Goal: Information Seeking & Learning: Learn about a topic

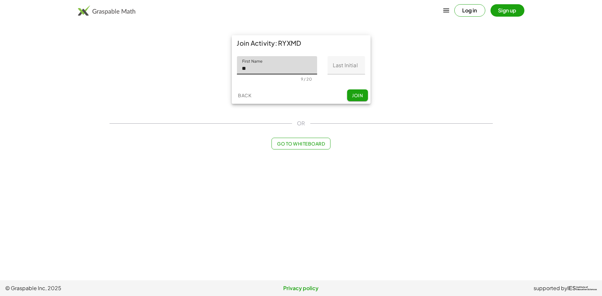
type input "*"
type input "**********"
click at [339, 66] on input "Last Initial" at bounding box center [345, 65] width 37 height 18
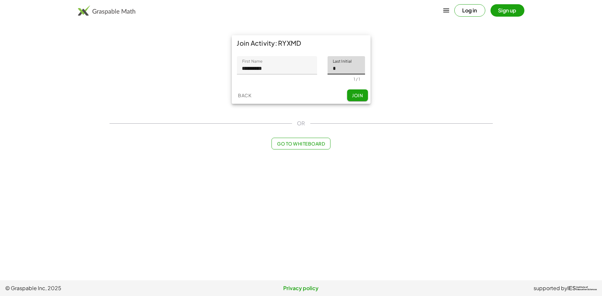
type input "*"
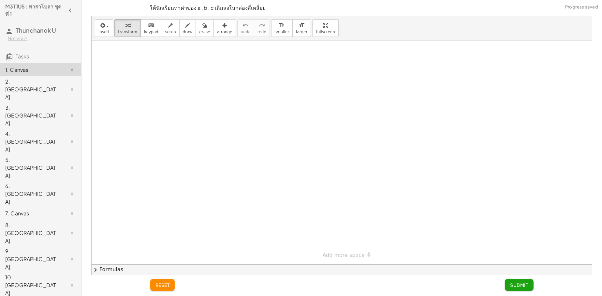
click at [142, 99] on div at bounding box center [137, 82] width 10 height 33
click at [29, 86] on div "2. [GEOGRAPHIC_DATA]" at bounding box center [31, 89] width 52 height 23
click at [29, 80] on div "2. [GEOGRAPHIC_DATA]" at bounding box center [31, 89] width 52 height 23
click at [17, 128] on div "4. [GEOGRAPHIC_DATA]" at bounding box center [40, 141] width 81 height 26
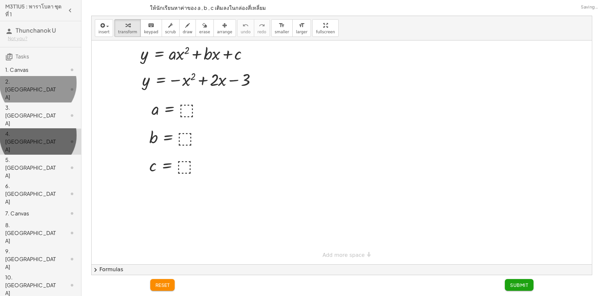
drag, startPoint x: 16, startPoint y: 115, endPoint x: 33, endPoint y: 78, distance: 41.4
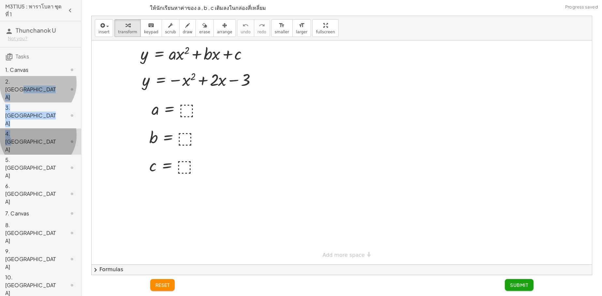
click at [36, 65] on div "1. Canvas" at bounding box center [40, 69] width 81 height 13
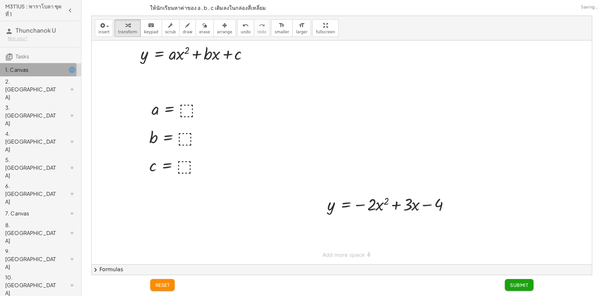
drag, startPoint x: 44, startPoint y: 69, endPoint x: 55, endPoint y: 70, distance: 11.4
click at [47, 71] on div "1. Canvas" at bounding box center [31, 70] width 52 height 8
click at [58, 70] on div at bounding box center [67, 70] width 18 height 8
click at [49, 78] on div "2. [GEOGRAPHIC_DATA]" at bounding box center [31, 89] width 52 height 23
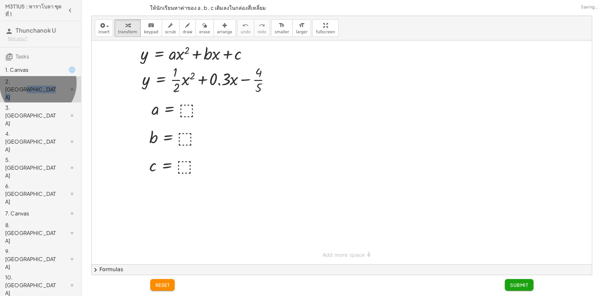
click at [47, 83] on div "2. [GEOGRAPHIC_DATA]" at bounding box center [31, 89] width 52 height 23
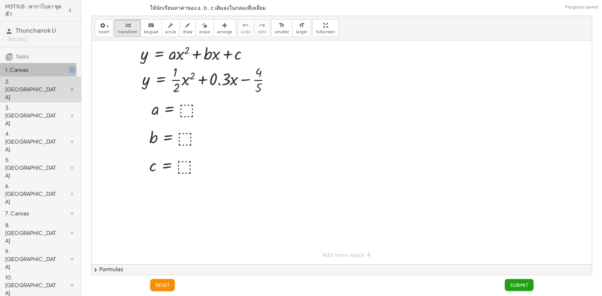
click at [36, 68] on div "1. Canvas" at bounding box center [31, 70] width 52 height 8
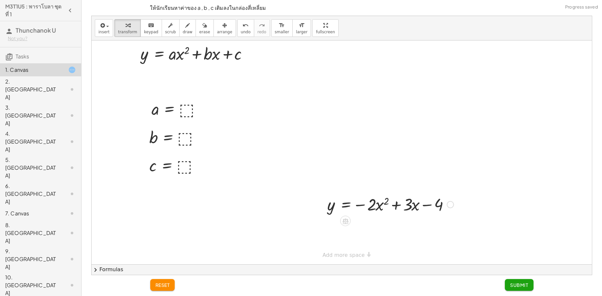
drag, startPoint x: 351, startPoint y: 223, endPoint x: 326, endPoint y: 215, distance: 26.6
drag, startPoint x: 448, startPoint y: 204, endPoint x: 464, endPoint y: 160, distance: 47.1
click at [464, 160] on div "y = − · 2 · x 2 + · 3 · x − 4 a = ⬚ b = ⬚ c = ⬚ y = + · a · x 2 + · b · x + c" at bounding box center [342, 152] width 500 height 224
drag, startPoint x: 449, startPoint y: 204, endPoint x: 497, endPoint y: 178, distance: 54.8
click at [497, 178] on div "y = − · 2 · x 2 + · 3 · x − 4 a = ⬚ b = ⬚ c = ⬚ y = + · a · x 2 + · b · x + c y…" at bounding box center [342, 152] width 500 height 224
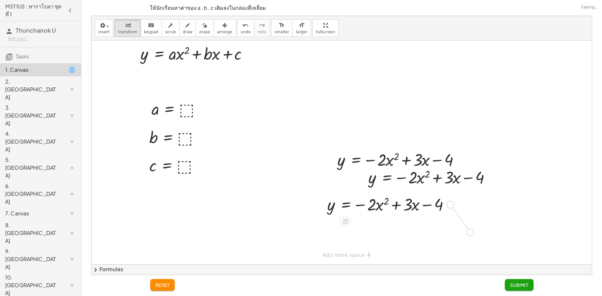
drag, startPoint x: 451, startPoint y: 202, endPoint x: 472, endPoint y: 233, distance: 37.2
click at [472, 233] on div "y = − · 2 · x 2 + · 3 · x − 4 a = ⬚ b = ⬚ c = ⬚ y = + · a · x 2 + · b · x + c y…" at bounding box center [342, 152] width 500 height 224
drag, startPoint x: 448, startPoint y: 207, endPoint x: 495, endPoint y: 204, distance: 46.7
click at [495, 204] on div "y = − · 2 · x 2 + · 3 · x − 4 a = ⬚ b = ⬚ c = ⬚ y = + · a · x 2 + · b · x + c y…" at bounding box center [342, 152] width 500 height 224
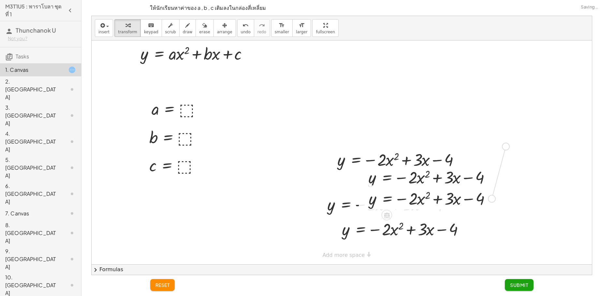
drag, startPoint x: 494, startPoint y: 198, endPoint x: 508, endPoint y: 143, distance: 56.8
click at [508, 143] on div "y = − · 2 · x 2 + · 3 · x − 4 a = ⬚ b = ⬚ c = ⬚ y = + · a · x 2 + · b · x + c y…" at bounding box center [342, 152] width 500 height 224
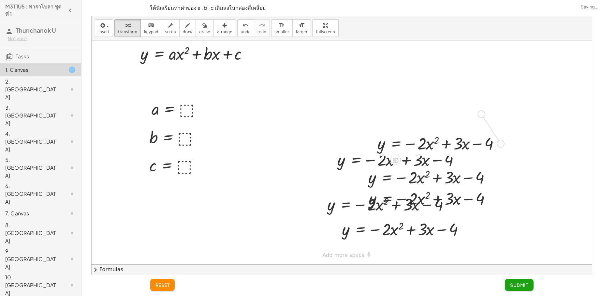
drag, startPoint x: 500, startPoint y: 144, endPoint x: 481, endPoint y: 112, distance: 36.7
click at [481, 112] on div "y = − · 2 · x 2 + · 3 · x − 4 a = ⬚ b = ⬚ c = ⬚ y = + · a · x 2 + · b · x + c y…" at bounding box center [342, 152] width 500 height 224
drag, startPoint x: 474, startPoint y: 111, endPoint x: 126, endPoint y: 95, distance: 348.7
click at [126, 95] on div "y = − · 2 · x 2 + · 3 · x − 4 a = ⬚ b = ⬚ c = ⬚ y = + · a · x 2 + · b · x + c y…" at bounding box center [342, 152] width 500 height 224
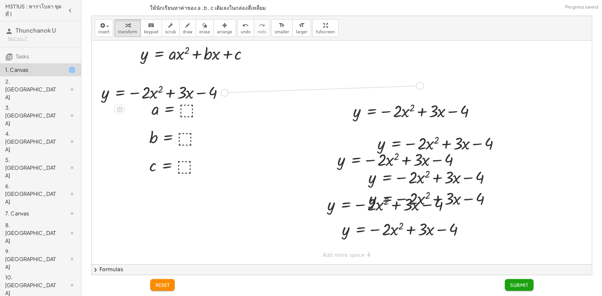
drag, startPoint x: 223, startPoint y: 92, endPoint x: 419, endPoint y: 85, distance: 195.9
click at [419, 85] on div "y = − · 2 · x 2 + · 3 · x − 4 a = ⬚ b = ⬚ c = ⬚ y = + · a · x 2 + · b · x + c y…" at bounding box center [342, 152] width 500 height 224
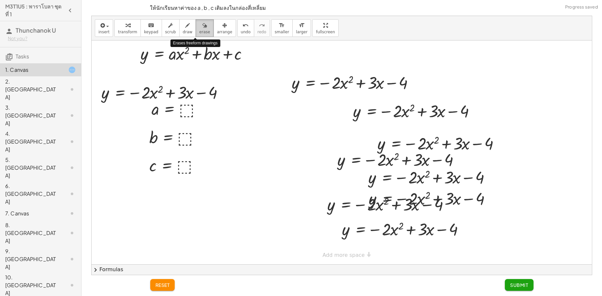
click at [199, 30] on span "erase" at bounding box center [204, 32] width 11 height 5
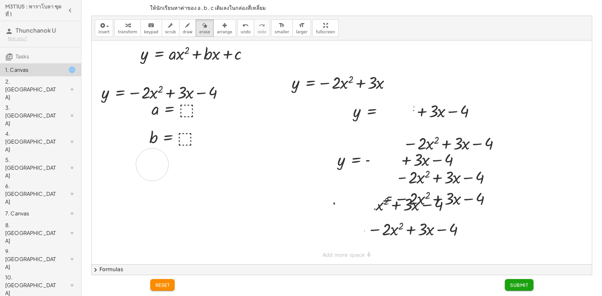
drag, startPoint x: 406, startPoint y: 67, endPoint x: 138, endPoint y: 2, distance: 276.4
click at [139, 105] on div at bounding box center [342, 152] width 500 height 224
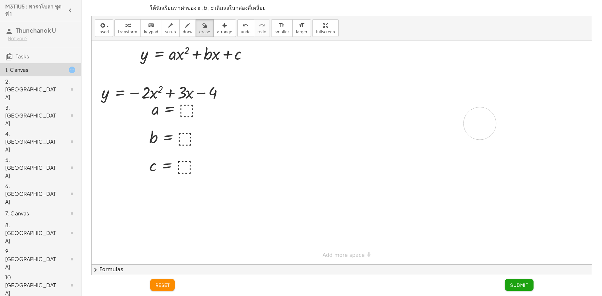
drag, startPoint x: 336, startPoint y: 81, endPoint x: 477, endPoint y: 103, distance: 142.4
click at [479, 120] on div at bounding box center [342, 152] width 500 height 224
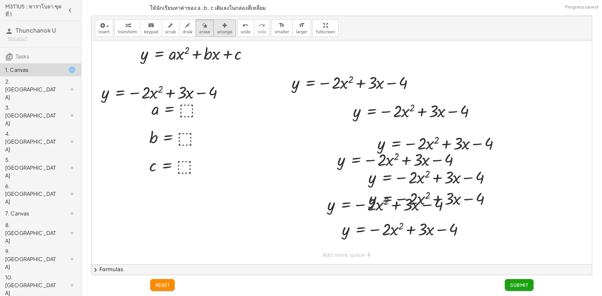
click at [223, 31] on button "arrange" at bounding box center [224, 28] width 22 height 18
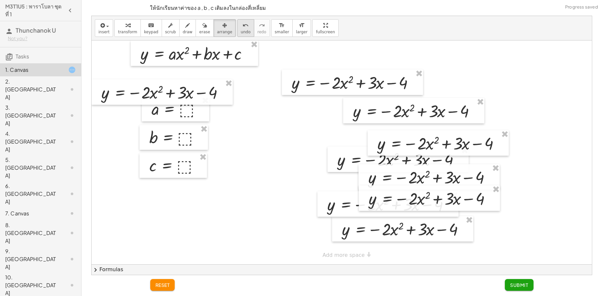
click at [237, 31] on button "undo undo" at bounding box center [245, 28] width 17 height 18
click at [237, 30] on button "undo undo" at bounding box center [245, 28] width 17 height 18
click at [241, 31] on span "undo" at bounding box center [246, 32] width 10 height 5
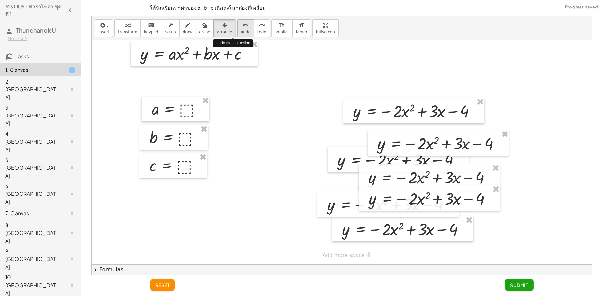
click at [241, 31] on span "undo" at bounding box center [246, 32] width 10 height 5
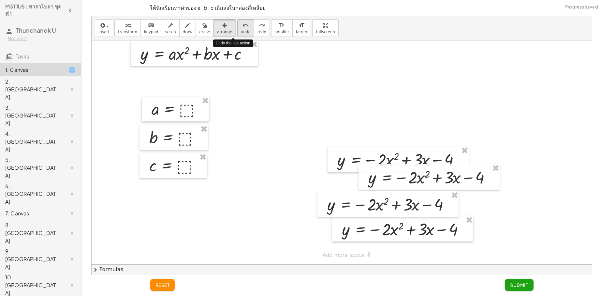
click at [241, 31] on span "undo" at bounding box center [246, 32] width 10 height 5
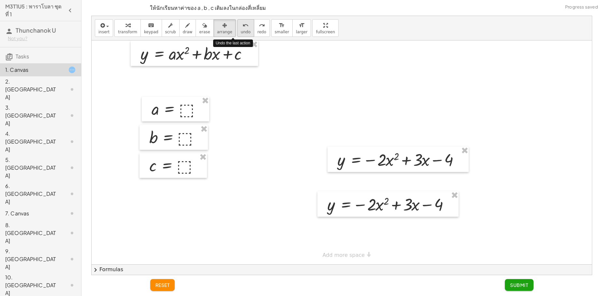
click at [241, 31] on span "undo" at bounding box center [246, 32] width 10 height 5
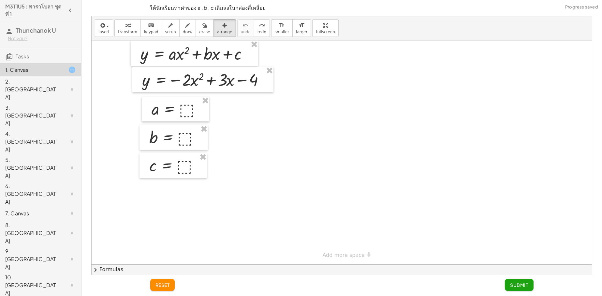
click at [310, 69] on div at bounding box center [342, 152] width 500 height 224
click at [217, 30] on span "arrange" at bounding box center [224, 32] width 15 height 5
click at [433, 196] on div at bounding box center [342, 152] width 500 height 224
click at [424, 197] on div at bounding box center [342, 152] width 500 height 224
click at [39, 77] on div "2. [GEOGRAPHIC_DATA]" at bounding box center [40, 89] width 81 height 26
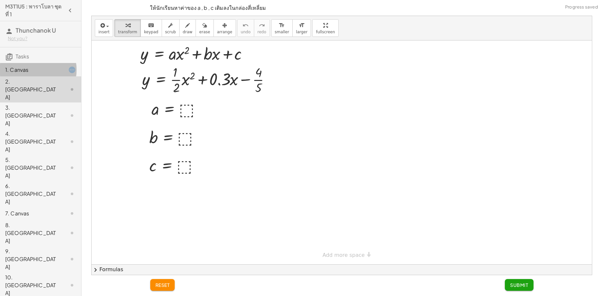
click at [42, 70] on div "1. Canvas" at bounding box center [31, 70] width 52 height 8
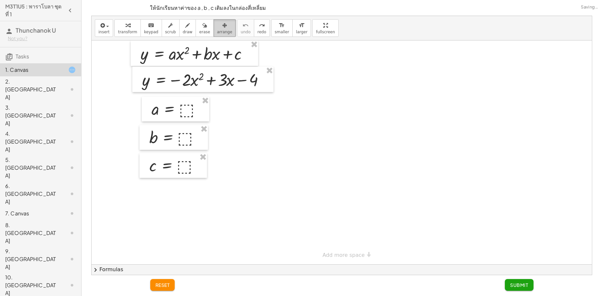
click at [217, 27] on div "button" at bounding box center [224, 25] width 15 height 8
click at [185, 29] on icon "button" at bounding box center [187, 26] width 5 height 8
click at [428, 121] on div at bounding box center [342, 152] width 500 height 224
click at [186, 108] on div at bounding box center [342, 152] width 500 height 224
click at [152, 25] on div "keyboard" at bounding box center [151, 25] width 14 height 8
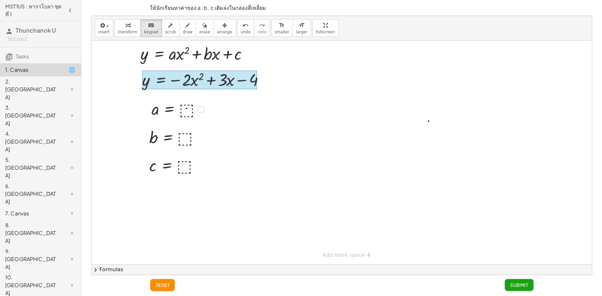
click at [183, 110] on div at bounding box center [177, 109] width 59 height 22
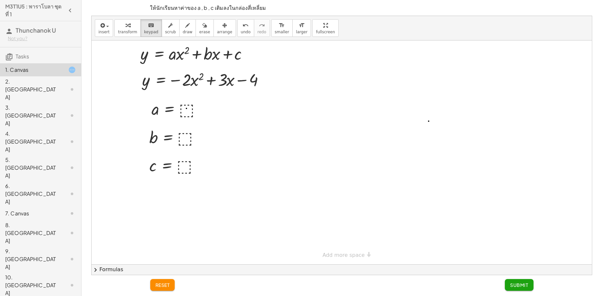
click at [232, 129] on div at bounding box center [342, 152] width 500 height 224
click at [185, 109] on div at bounding box center [177, 109] width 59 height 22
click at [187, 108] on div at bounding box center [177, 109] width 59 height 22
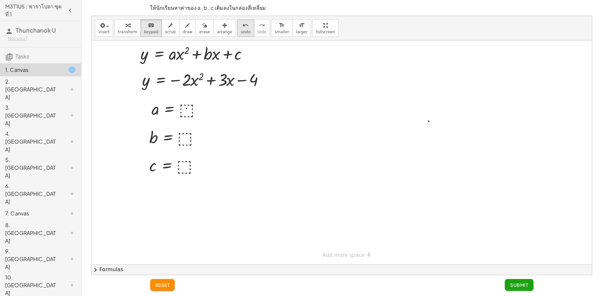
click at [238, 32] on button "undo undo" at bounding box center [245, 28] width 17 height 18
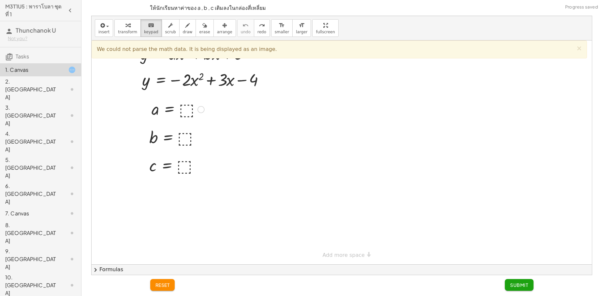
click at [184, 109] on div at bounding box center [177, 109] width 59 height 22
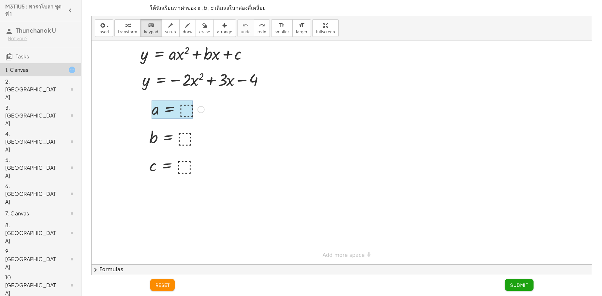
click at [168, 114] on div at bounding box center [172, 109] width 41 height 18
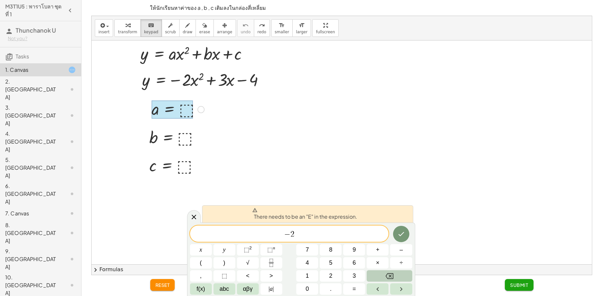
click at [385, 273] on icon "Backspace" at bounding box center [389, 276] width 8 height 8
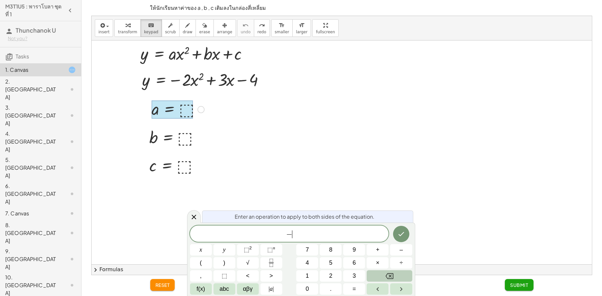
click at [385, 274] on button "Backspace" at bounding box center [389, 275] width 45 height 11
click at [399, 251] on button "–" at bounding box center [401, 249] width 22 height 11
click at [333, 273] on button "2" at bounding box center [331, 275] width 22 height 11
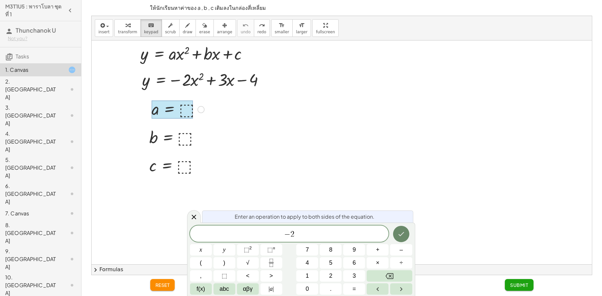
click at [400, 233] on icon "Done" at bounding box center [401, 234] width 8 height 8
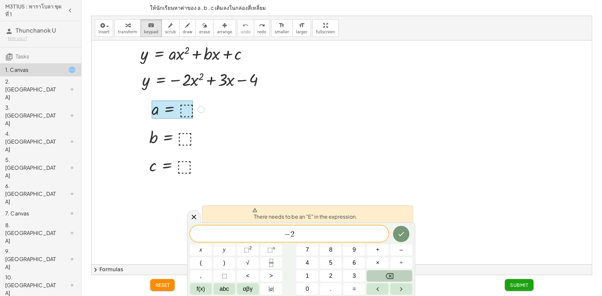
click at [396, 273] on button "Backspace" at bounding box center [389, 275] width 45 height 11
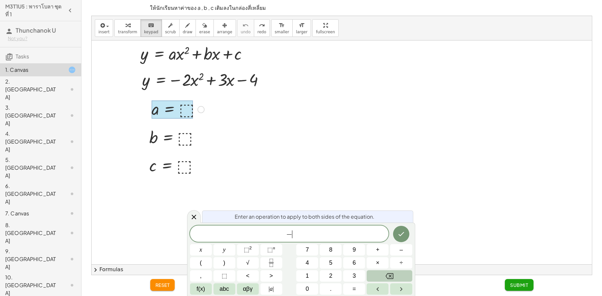
click at [396, 273] on button "Backspace" at bounding box center [389, 275] width 45 height 11
click at [325, 145] on div at bounding box center [342, 152] width 500 height 224
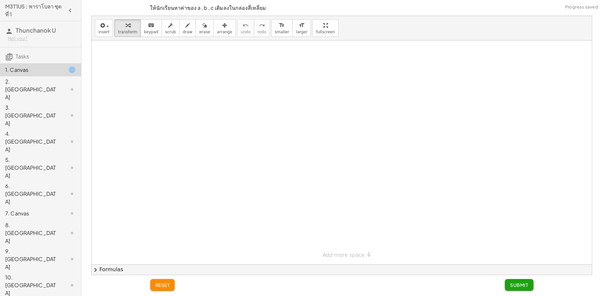
click at [57, 77] on div "2. [GEOGRAPHIC_DATA]" at bounding box center [40, 89] width 81 height 26
click at [47, 78] on div "2. [GEOGRAPHIC_DATA]" at bounding box center [31, 89] width 52 height 23
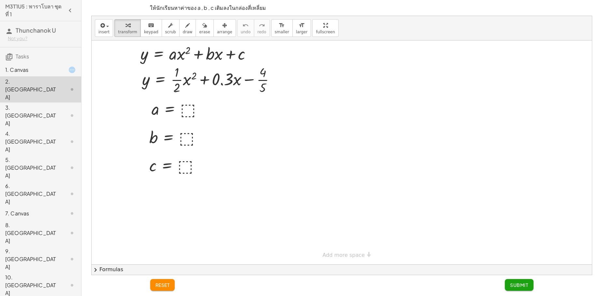
click at [58, 67] on div at bounding box center [67, 70] width 18 height 8
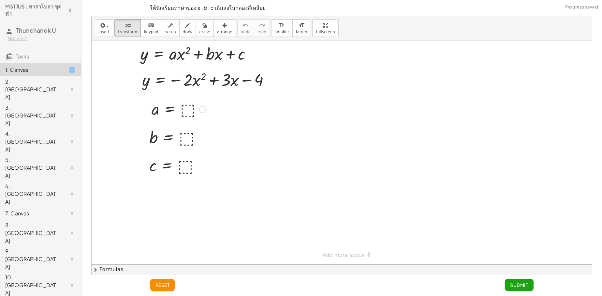
click at [189, 111] on div at bounding box center [178, 109] width 61 height 22
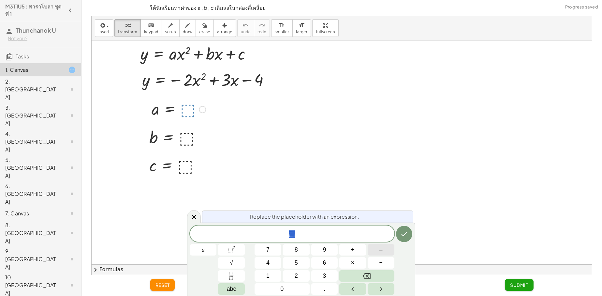
click at [379, 246] on button "–" at bounding box center [381, 249] width 27 height 11
click at [298, 275] on button "2" at bounding box center [296, 275] width 27 height 11
click at [407, 234] on icon "Done" at bounding box center [404, 234] width 8 height 8
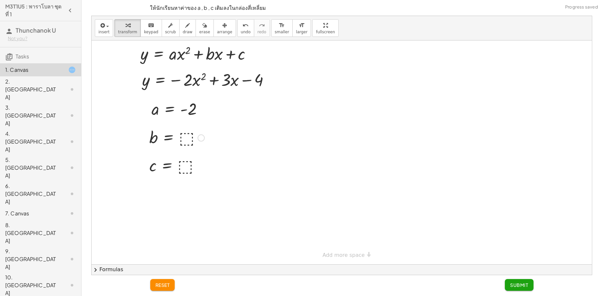
click at [185, 138] on div at bounding box center [177, 137] width 62 height 22
click at [185, 165] on div at bounding box center [176, 165] width 60 height 22
click at [527, 285] on span "Submit" at bounding box center [519, 285] width 18 height 6
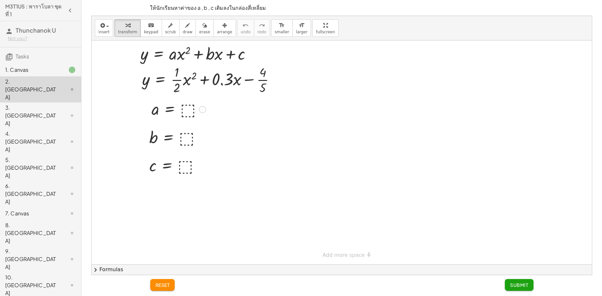
click at [183, 112] on div at bounding box center [178, 109] width 61 height 22
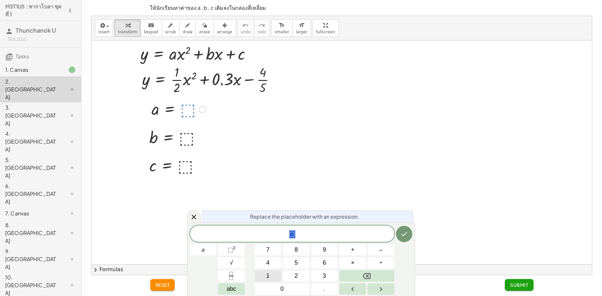
click at [266, 271] on span "1" at bounding box center [267, 275] width 3 height 9
click at [231, 274] on icon "Fraction" at bounding box center [231, 275] width 8 height 8
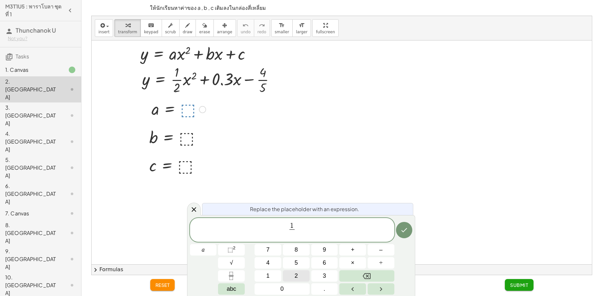
click at [299, 274] on button "2" at bounding box center [296, 275] width 27 height 11
click at [402, 229] on icon "Done" at bounding box center [404, 230] width 8 height 8
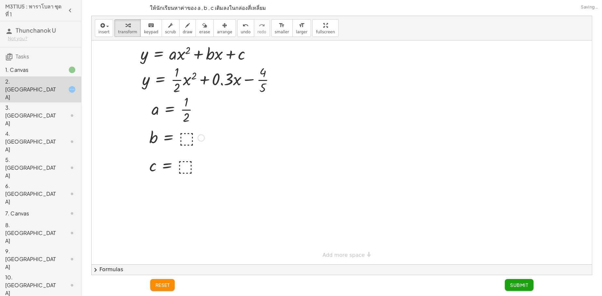
click at [188, 137] on div at bounding box center [177, 137] width 62 height 22
click at [187, 168] on div at bounding box center [176, 165] width 60 height 22
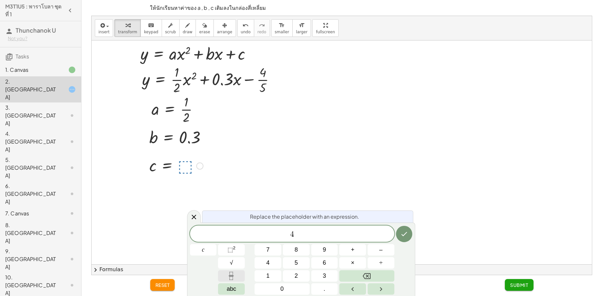
click at [237, 276] on button "Fraction" at bounding box center [231, 275] width 27 height 11
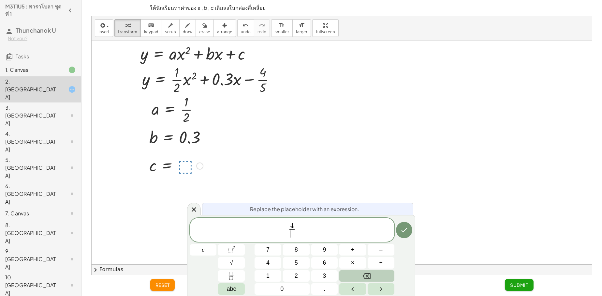
click at [370, 272] on icon "Backspace" at bounding box center [367, 276] width 8 height 8
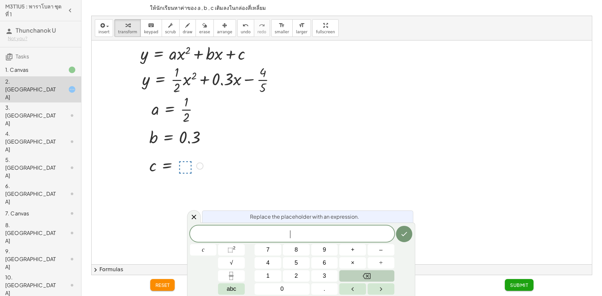
click at [370, 272] on icon "Backspace" at bounding box center [367, 276] width 8 height 8
click at [377, 251] on button "–" at bounding box center [381, 249] width 27 height 11
click at [265, 261] on button "4" at bounding box center [267, 262] width 27 height 11
click at [240, 275] on button "Fraction" at bounding box center [231, 275] width 27 height 11
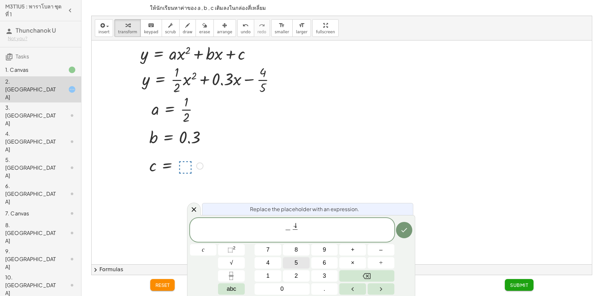
click at [295, 263] on span "5" at bounding box center [296, 262] width 3 height 9
click at [405, 230] on icon "Done" at bounding box center [404, 230] width 8 height 8
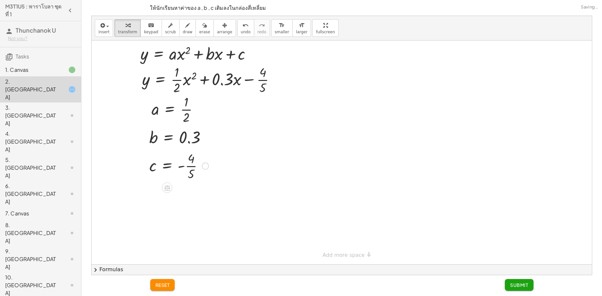
click at [517, 280] on button "Submit" at bounding box center [519, 285] width 28 height 12
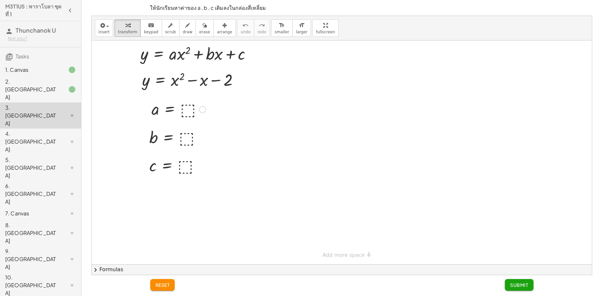
click at [187, 111] on div at bounding box center [178, 109] width 61 height 22
click at [188, 137] on div at bounding box center [177, 137] width 62 height 22
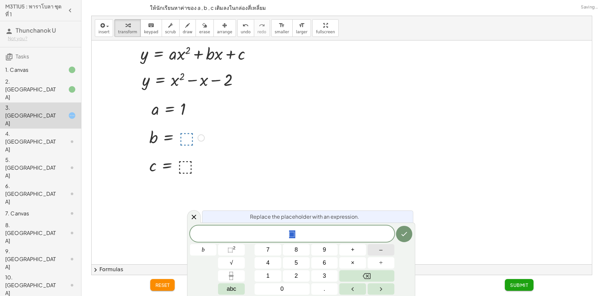
click at [376, 247] on button "–" at bounding box center [381, 249] width 27 height 11
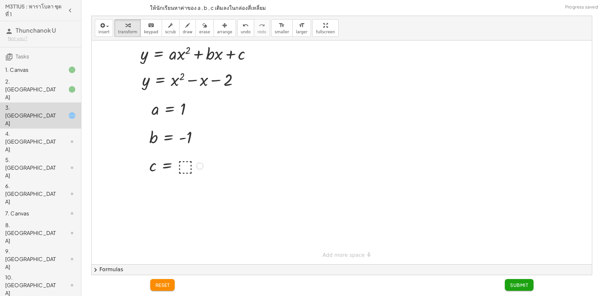
click at [183, 165] on div at bounding box center [176, 165] width 60 height 22
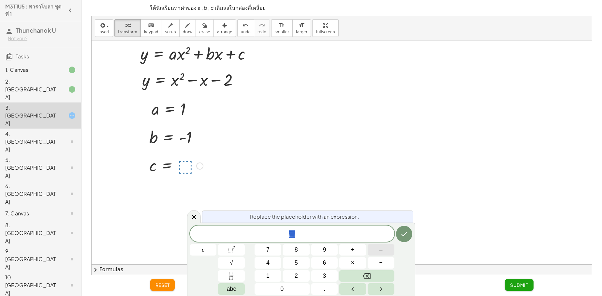
click at [376, 250] on button "–" at bounding box center [381, 249] width 27 height 11
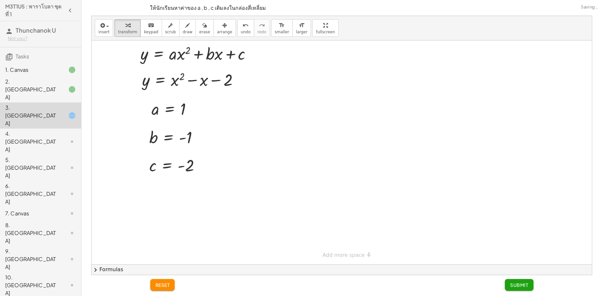
click at [519, 283] on span "Submit" at bounding box center [519, 285] width 18 height 6
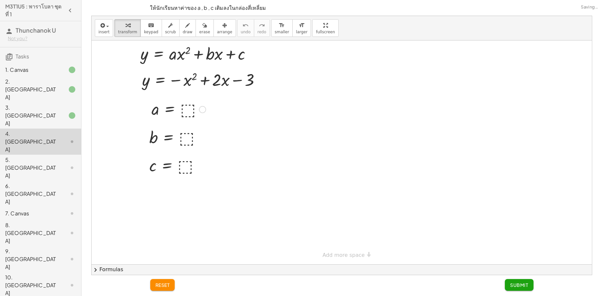
click at [189, 112] on div at bounding box center [178, 109] width 61 height 22
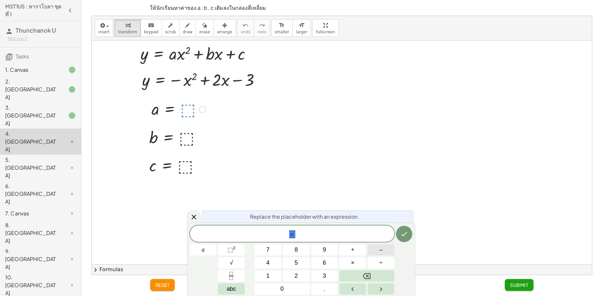
click at [387, 250] on button "–" at bounding box center [381, 249] width 27 height 11
click at [268, 275] on span "1" at bounding box center [267, 275] width 3 height 9
click at [406, 235] on icon "Done" at bounding box center [404, 234] width 8 height 8
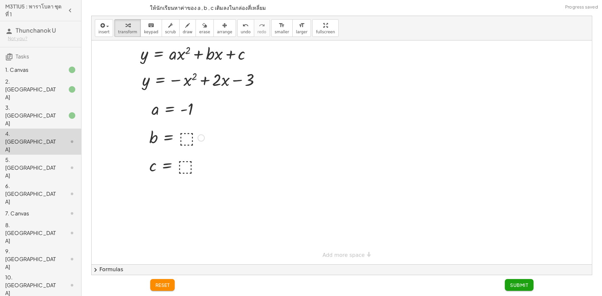
click at [183, 140] on div at bounding box center [177, 137] width 62 height 22
click at [185, 163] on div at bounding box center [176, 165] width 60 height 22
click at [514, 285] on span "Submit" at bounding box center [519, 285] width 18 height 6
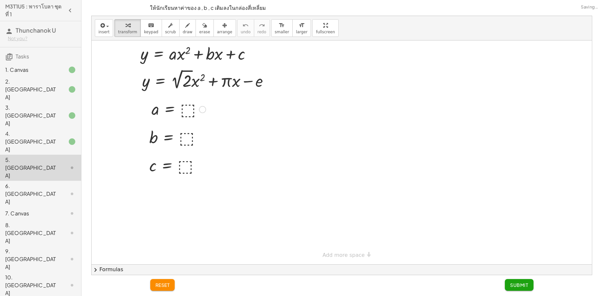
click at [182, 110] on div at bounding box center [178, 109] width 61 height 22
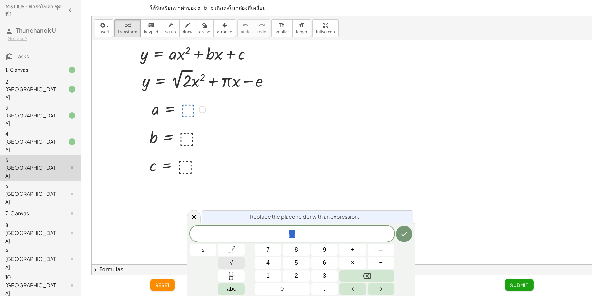
click at [242, 262] on button "√" at bounding box center [231, 262] width 27 height 11
click at [293, 274] on button "2" at bounding box center [296, 275] width 27 height 11
click at [401, 235] on icon "Done" at bounding box center [404, 233] width 8 height 8
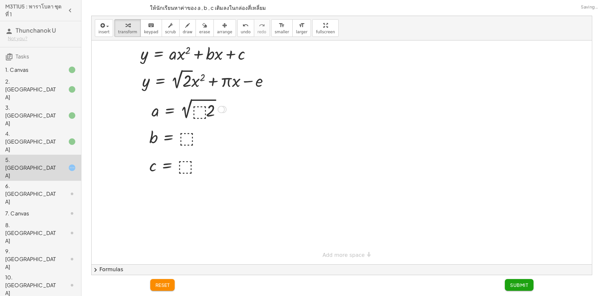
click at [194, 113] on div at bounding box center [188, 108] width 81 height 24
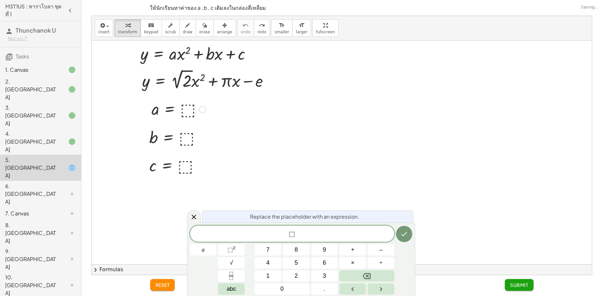
click at [185, 107] on div at bounding box center [188, 109] width 81 height 22
click at [235, 261] on button "√" at bounding box center [231, 262] width 27 height 11
click at [376, 274] on button "Backspace" at bounding box center [366, 275] width 55 height 11
click at [301, 277] on button "2" at bounding box center [296, 275] width 27 height 11
click at [402, 231] on icon "Done" at bounding box center [404, 233] width 8 height 8
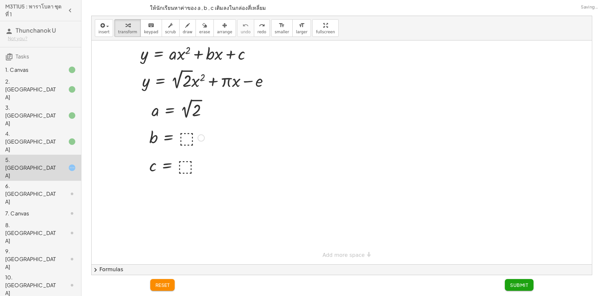
click at [187, 138] on div at bounding box center [177, 137] width 62 height 22
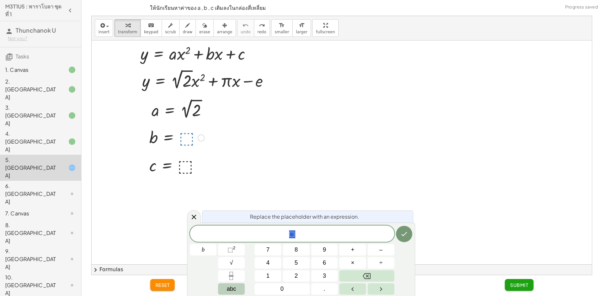
click at [226, 290] on span "abc" at bounding box center [230, 288] width 9 height 9
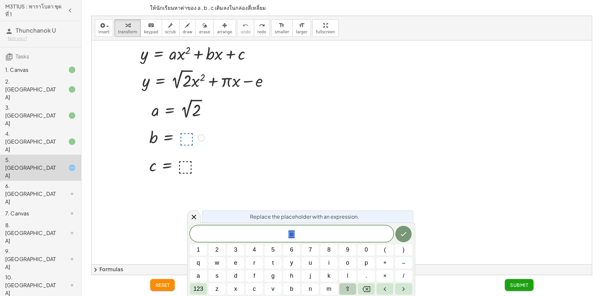
click at [351, 286] on button "⇧" at bounding box center [347, 288] width 17 height 11
click at [194, 289] on span "123" at bounding box center [199, 288] width 10 height 9
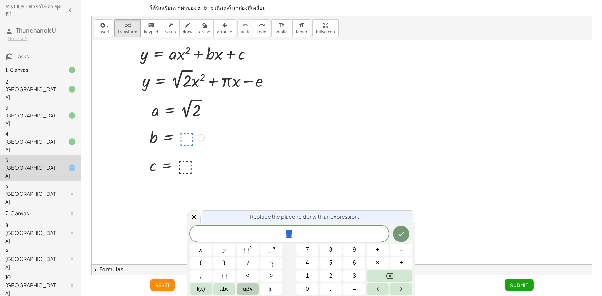
click at [251, 289] on span "αβγ" at bounding box center [248, 288] width 10 height 9
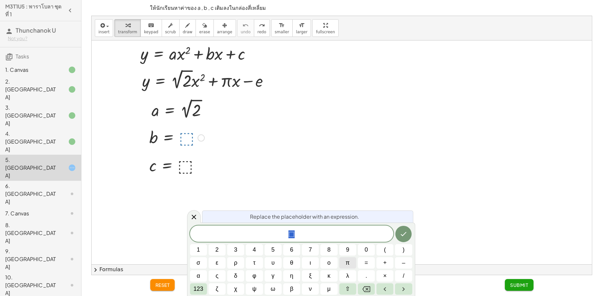
click at [347, 260] on span "π" at bounding box center [347, 262] width 4 height 9
click at [404, 232] on icon "Done" at bounding box center [403, 234] width 8 height 8
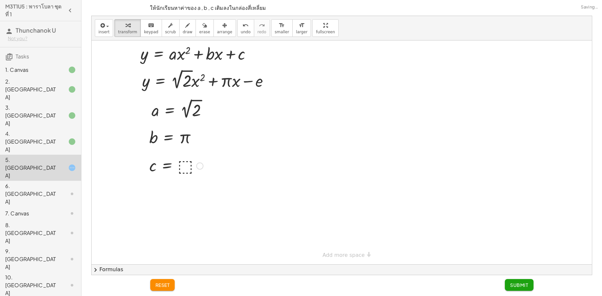
click at [185, 167] on div at bounding box center [176, 165] width 60 height 22
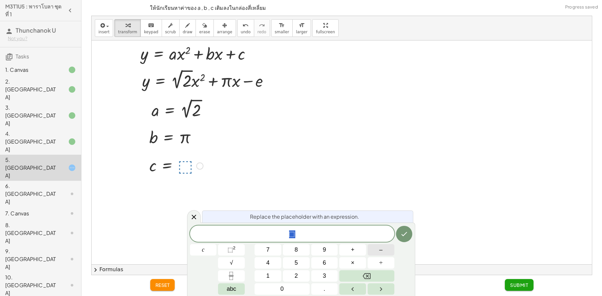
click at [380, 252] on span "–" at bounding box center [380, 249] width 3 height 9
click at [236, 289] on button "abc" at bounding box center [231, 288] width 27 height 11
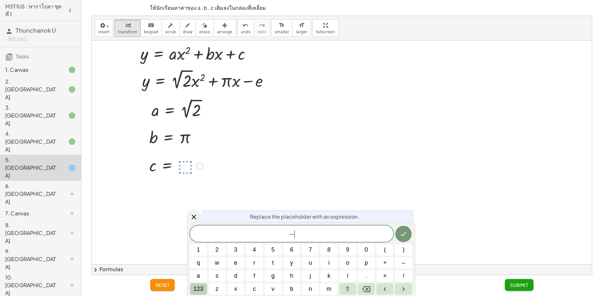
click at [196, 292] on span "123" at bounding box center [199, 288] width 10 height 9
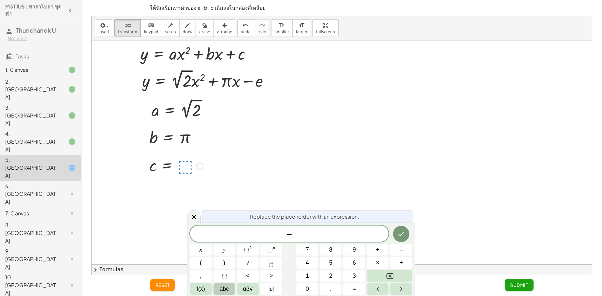
click at [227, 289] on span "abc" at bounding box center [224, 288] width 9 height 9
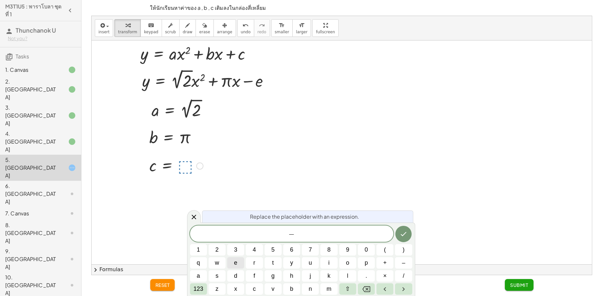
click at [229, 258] on button "e" at bounding box center [235, 262] width 17 height 11
click at [367, 289] on icon "Backspace" at bounding box center [366, 289] width 8 height 6
click at [234, 260] on span "e" at bounding box center [235, 262] width 3 height 9
click at [401, 235] on icon "Done" at bounding box center [403, 234] width 8 height 8
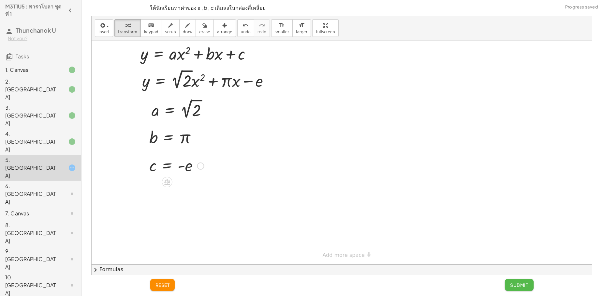
click at [518, 286] on span "Submit" at bounding box center [519, 285] width 18 height 6
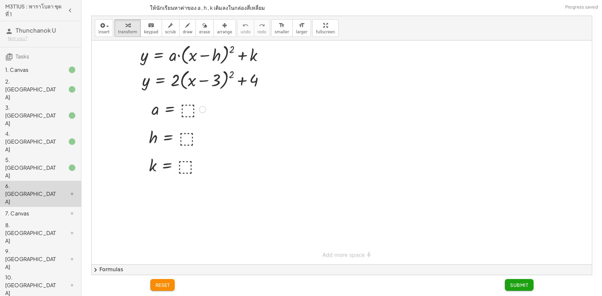
click at [188, 109] on div at bounding box center [178, 109] width 61 height 22
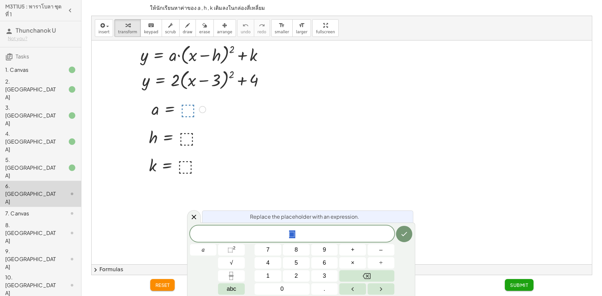
click at [341, 153] on div at bounding box center [342, 152] width 500 height 224
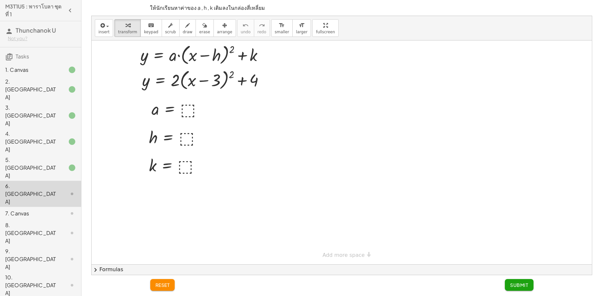
click at [38, 78] on div "2. [GEOGRAPHIC_DATA]" at bounding box center [31, 89] width 52 height 23
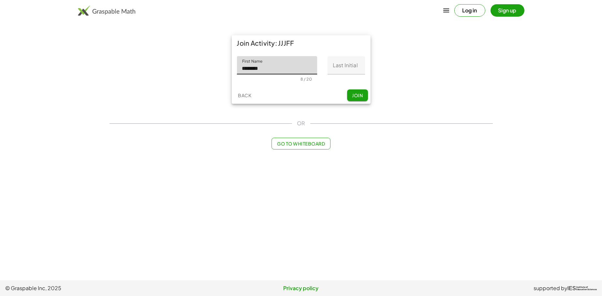
type input "**********"
click at [353, 68] on input "Last Initial" at bounding box center [345, 65] width 37 height 18
type input "*"
click at [355, 94] on span "Join" at bounding box center [357, 95] width 11 height 6
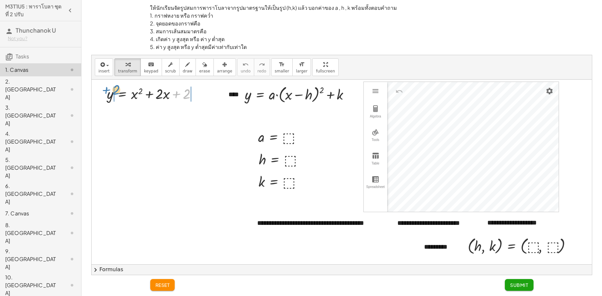
drag, startPoint x: 184, startPoint y: 94, endPoint x: 114, endPoint y: 90, distance: 70.5
click at [112, 93] on div at bounding box center [169, 92] width 142 height 19
drag, startPoint x: 210, startPoint y: 91, endPoint x: 120, endPoint y: 92, distance: 90.3
click at [120, 92] on div at bounding box center [169, 92] width 142 height 19
click at [136, 94] on div at bounding box center [189, 92] width 182 height 19
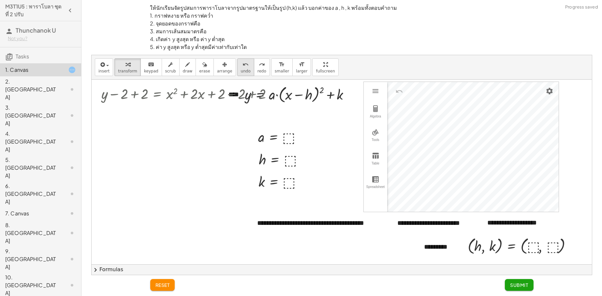
click at [241, 65] on div "undo" at bounding box center [246, 64] width 10 height 8
drag, startPoint x: 211, startPoint y: 93, endPoint x: 145, endPoint y: 95, distance: 65.8
click at [145, 95] on div at bounding box center [189, 92] width 101 height 19
click at [238, 93] on div at bounding box center [189, 92] width 142 height 19
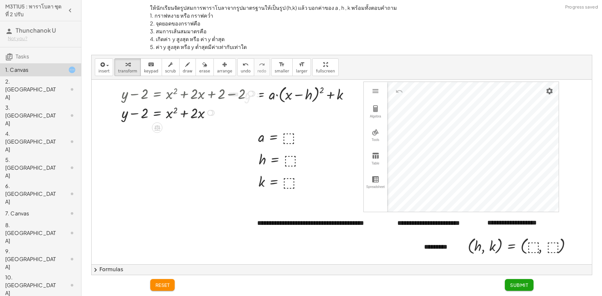
click at [155, 112] on div at bounding box center [189, 112] width 142 height 19
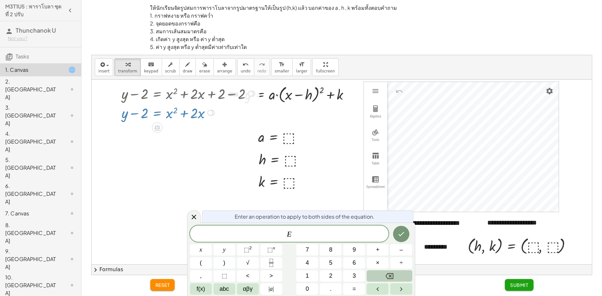
click at [393, 273] on button "Backspace" at bounding box center [389, 275] width 45 height 11
click at [372, 250] on button "+" at bounding box center [378, 249] width 22 height 11
click at [307, 272] on span "1" at bounding box center [307, 275] width 3 height 9
click at [396, 231] on button "Done" at bounding box center [401, 233] width 16 height 16
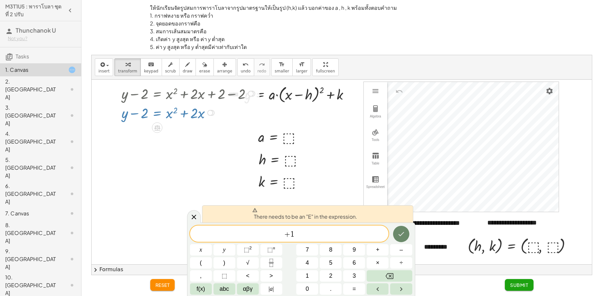
click at [399, 238] on button "Done" at bounding box center [401, 233] width 16 height 16
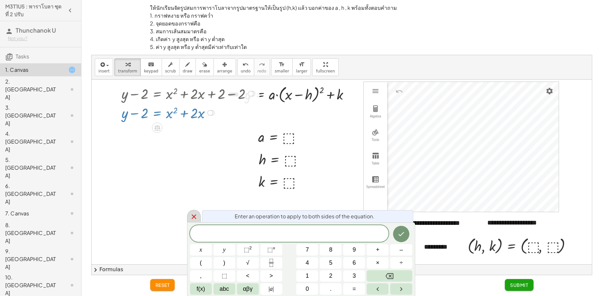
click at [198, 213] on div at bounding box center [194, 216] width 14 height 13
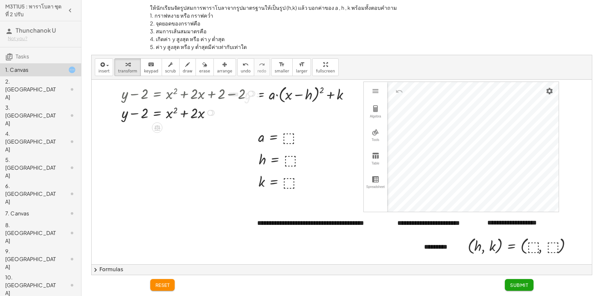
click at [113, 267] on button "chevron_right Formulas" at bounding box center [342, 269] width 500 height 10
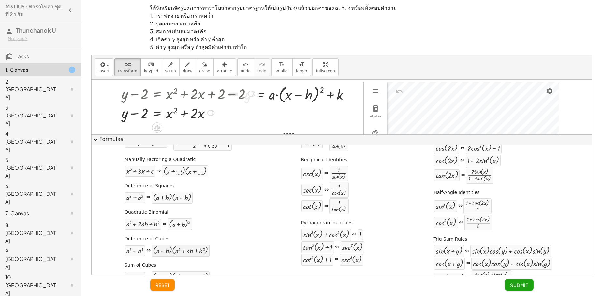
scroll to position [65, 0]
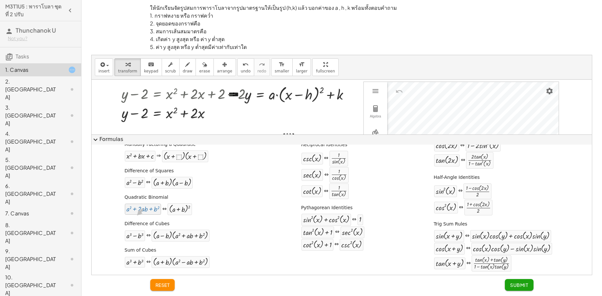
drag, startPoint x: 143, startPoint y: 210, endPoint x: 136, endPoint y: 215, distance: 9.0
click at [174, 122] on div "y = + x 2 + · 2 · x + 2 + y − 2 = + x 2 + · 2 · x + 2 − 2 + y − 2 = + x 2 + · 2…" at bounding box center [186, 102] width 148 height 41
drag, startPoint x: 144, startPoint y: 108, endPoint x: 154, endPoint y: 107, distance: 10.8
click at [152, 108] on div at bounding box center [189, 112] width 142 height 19
click at [157, 111] on div at bounding box center [189, 112] width 142 height 19
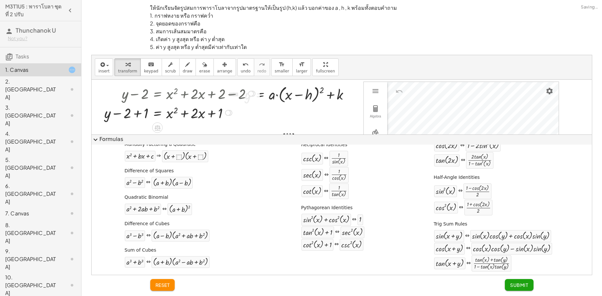
click at [132, 112] on div at bounding box center [180, 112] width 159 height 19
drag, startPoint x: 144, startPoint y: 211, endPoint x: 197, endPoint y: 113, distance: 111.8
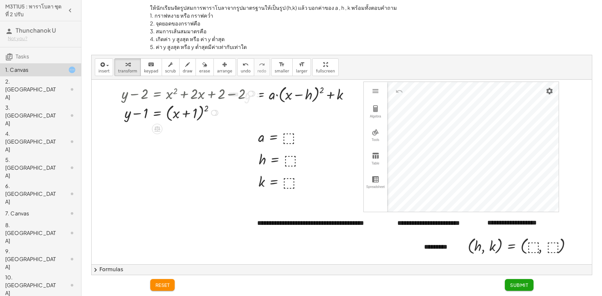
click at [186, 115] on div at bounding box center [189, 112] width 142 height 21
click at [208, 109] on div at bounding box center [189, 112] width 142 height 21
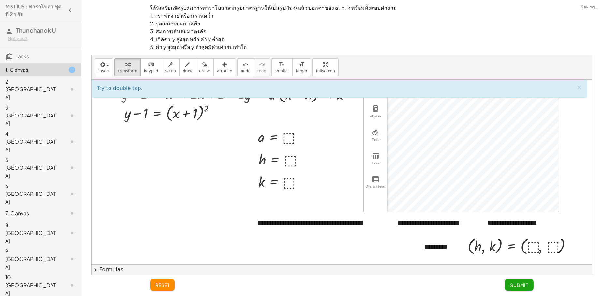
click at [197, 132] on div at bounding box center [342, 209] width 500 height 259
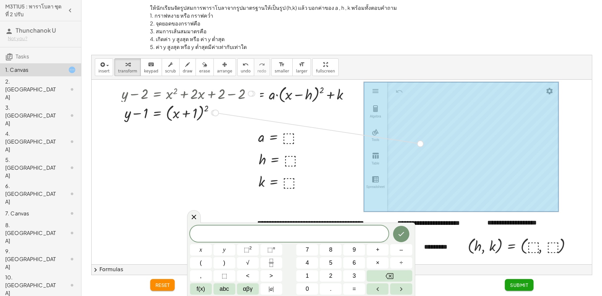
drag, startPoint x: 213, startPoint y: 111, endPoint x: 427, endPoint y: 143, distance: 216.2
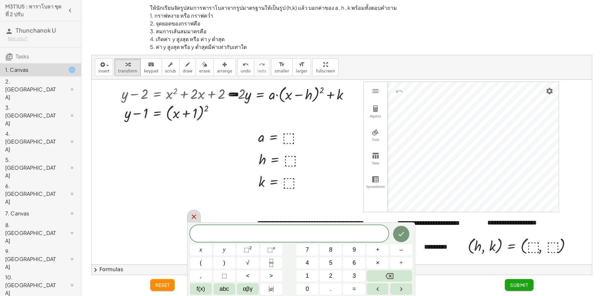
click at [196, 215] on icon at bounding box center [194, 216] width 8 height 8
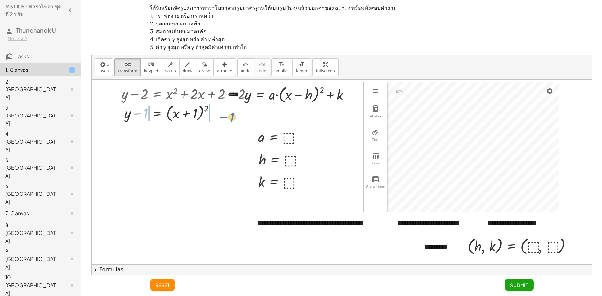
drag, startPoint x: 135, startPoint y: 112, endPoint x: 222, endPoint y: 115, distance: 87.1
click at [222, 115] on div at bounding box center [189, 112] width 142 height 21
click at [140, 112] on div at bounding box center [182, 112] width 156 height 21
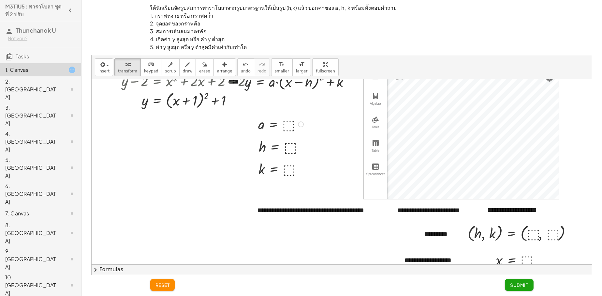
click at [290, 125] on div at bounding box center [282, 123] width 54 height 19
click at [288, 150] on div at bounding box center [282, 146] width 55 height 19
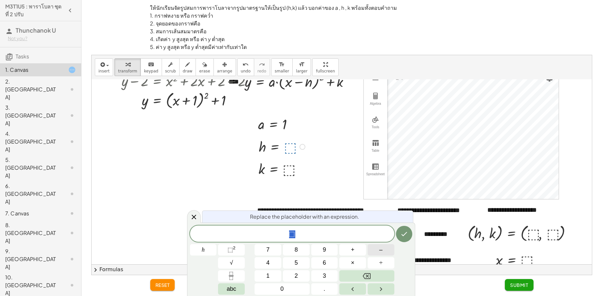
click at [374, 250] on button "–" at bounding box center [381, 249] width 27 height 11
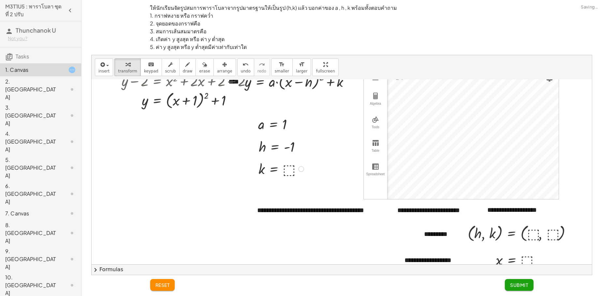
click at [287, 168] on div at bounding box center [282, 168] width 54 height 19
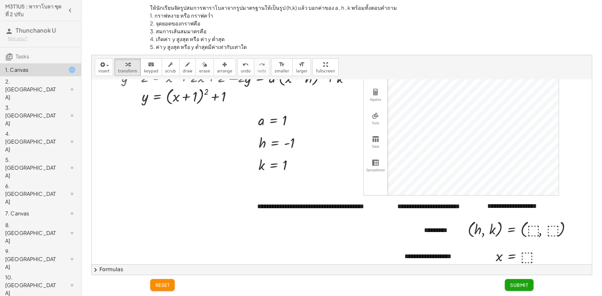
scroll to position [65, 0]
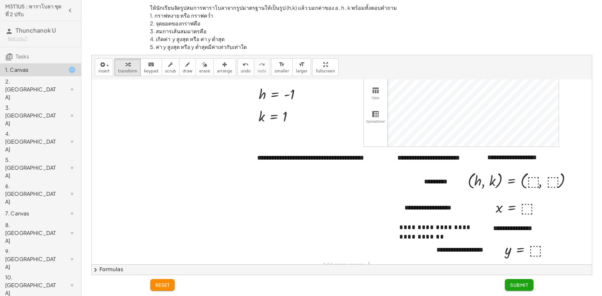
drag, startPoint x: 242, startPoint y: 115, endPoint x: 246, endPoint y: 226, distance: 111.2
click at [246, 226] on div at bounding box center [342, 143] width 500 height 259
click at [183, 69] on span "draw" at bounding box center [188, 71] width 10 height 5
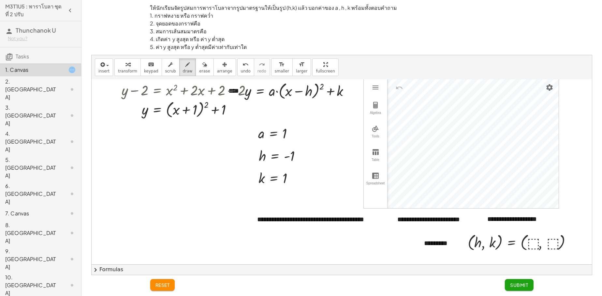
scroll to position [0, 0]
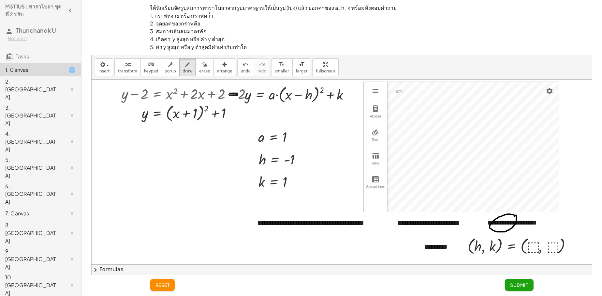
click at [515, 215] on div at bounding box center [342, 209] width 500 height 259
click at [241, 69] on span "undo" at bounding box center [246, 71] width 10 height 5
click at [490, 216] on div at bounding box center [342, 209] width 500 height 259
click at [241, 70] on span "undo" at bounding box center [246, 71] width 10 height 5
drag, startPoint x: 488, startPoint y: 230, endPoint x: 484, endPoint y: 231, distance: 4.3
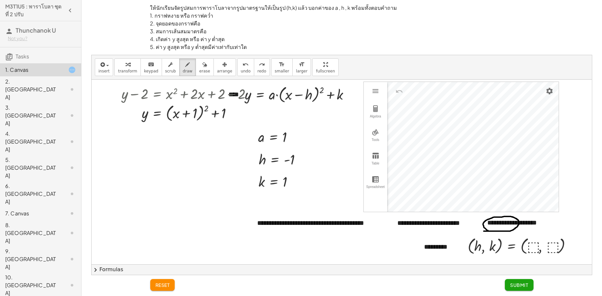
click at [484, 231] on div at bounding box center [342, 209] width 500 height 259
click at [132, 65] on div "button" at bounding box center [127, 64] width 19 height 8
click at [529, 247] on div at bounding box center [521, 244] width 115 height 21
click at [562, 243] on div at bounding box center [528, 245] width 128 height 22
click at [545, 244] on div at bounding box center [524, 245] width 121 height 22
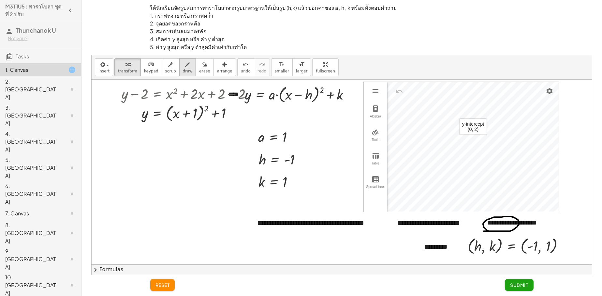
click at [183, 63] on div "button" at bounding box center [188, 64] width 10 height 8
drag, startPoint x: 456, startPoint y: 80, endPoint x: 456, endPoint y: 188, distance: 108.8
click at [456, 188] on div at bounding box center [343, 209] width 502 height 259
drag, startPoint x: 456, startPoint y: 186, endPoint x: 456, endPoint y: 201, distance: 15.3
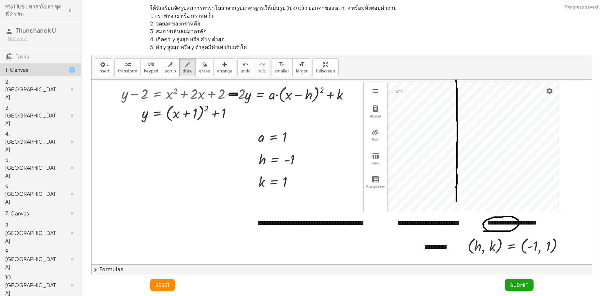
click at [456, 201] on div at bounding box center [343, 209] width 502 height 259
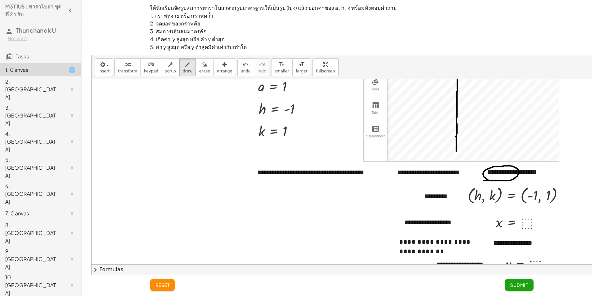
scroll to position [80, 0]
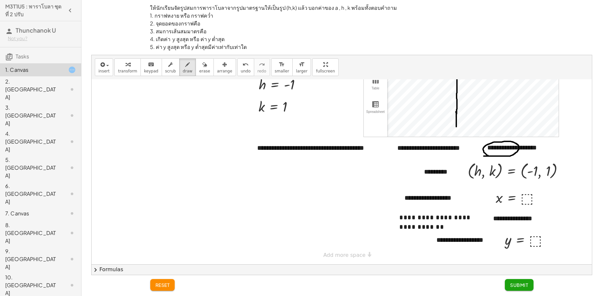
click at [528, 195] on div at bounding box center [343, 134] width 502 height 259
click at [242, 65] on icon "undo" at bounding box center [245, 65] width 6 height 8
click at [151, 69] on span "keypad" at bounding box center [151, 71] width 14 height 5
click at [522, 192] on div at bounding box center [519, 197] width 54 height 19
click at [524, 192] on div at bounding box center [519, 197] width 54 height 19
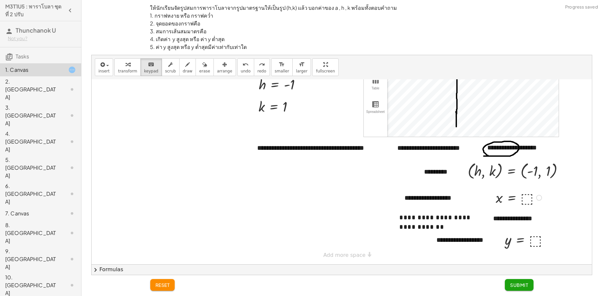
click at [527, 192] on div at bounding box center [519, 197] width 54 height 19
click at [527, 191] on div at bounding box center [519, 197] width 54 height 19
click at [528, 193] on div at bounding box center [519, 197] width 54 height 19
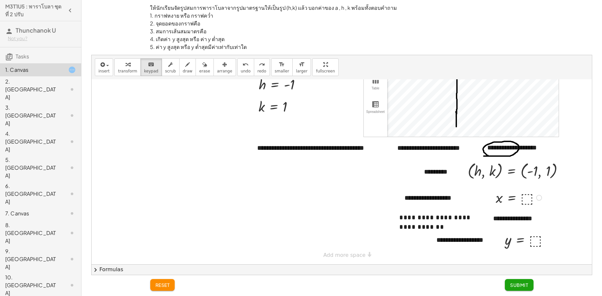
click at [529, 193] on div at bounding box center [519, 197] width 54 height 19
click at [532, 192] on div at bounding box center [519, 197] width 54 height 19
click at [130, 69] on span "transform" at bounding box center [127, 71] width 19 height 5
click at [529, 191] on div at bounding box center [519, 197] width 54 height 19
click at [183, 71] on span "draw" at bounding box center [188, 71] width 10 height 5
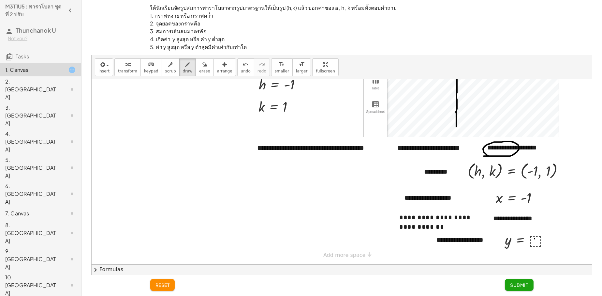
click at [534, 233] on div at bounding box center [343, 134] width 502 height 259
click at [241, 66] on div "undo" at bounding box center [246, 64] width 10 height 8
click at [132, 62] on div "button" at bounding box center [127, 64] width 19 height 8
click at [186, 65] on button "draw" at bounding box center [187, 67] width 17 height 18
drag, startPoint x: 531, startPoint y: 206, endPoint x: 536, endPoint y: 212, distance: 8.1
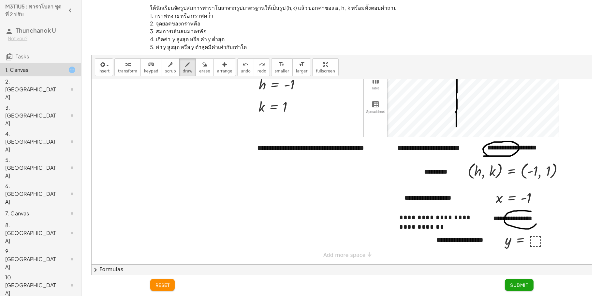
click at [537, 212] on div at bounding box center [343, 134] width 502 height 259
click at [125, 61] on icon "button" at bounding box center [127, 65] width 5 height 8
click at [530, 234] on div at bounding box center [528, 239] width 54 height 19
click at [524, 282] on span "Submit" at bounding box center [519, 285] width 18 height 6
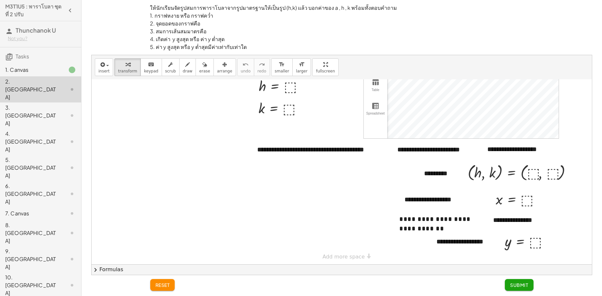
scroll to position [75, 0]
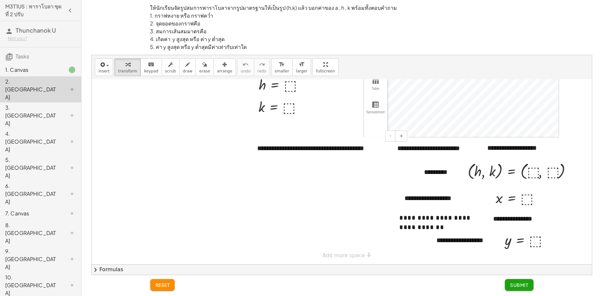
click at [355, 147] on div "**********" at bounding box center [330, 148] width 158 height 22
click at [194, 138] on div at bounding box center [342, 134] width 500 height 259
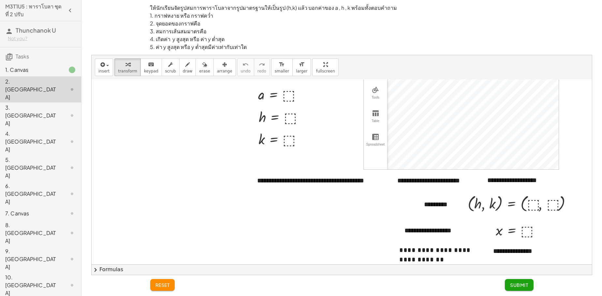
scroll to position [0, 0]
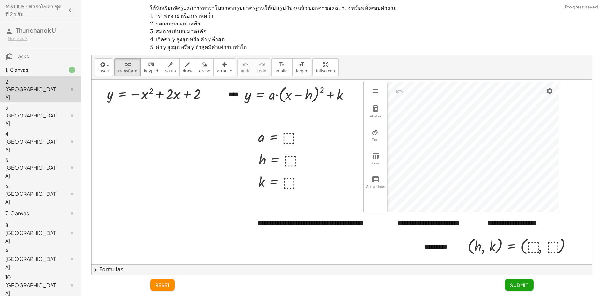
click at [46, 104] on div "3. [GEOGRAPHIC_DATA]" at bounding box center [31, 115] width 52 height 23
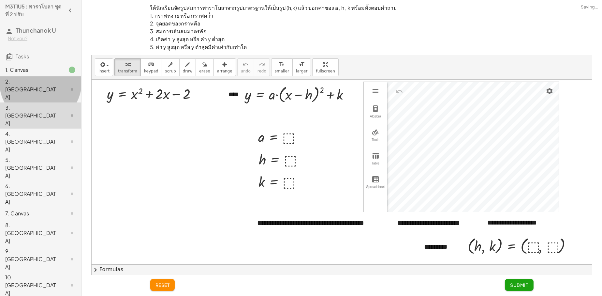
click at [49, 87] on div "2. [GEOGRAPHIC_DATA]" at bounding box center [40, 89] width 81 height 26
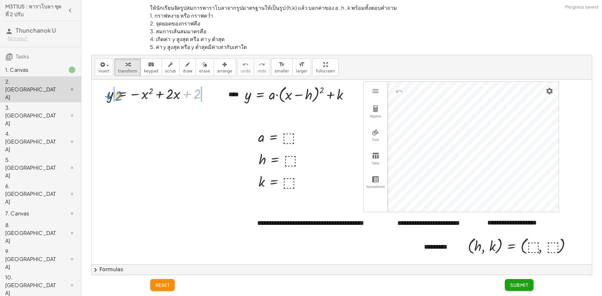
drag, startPoint x: 185, startPoint y: 91, endPoint x: 107, endPoint y: 93, distance: 78.6
click at [107, 93] on div at bounding box center [160, 92] width 112 height 19
click at [115, 94] on div at bounding box center [174, 92] width 152 height 19
click at [220, 94] on div at bounding box center [174, 92] width 152 height 19
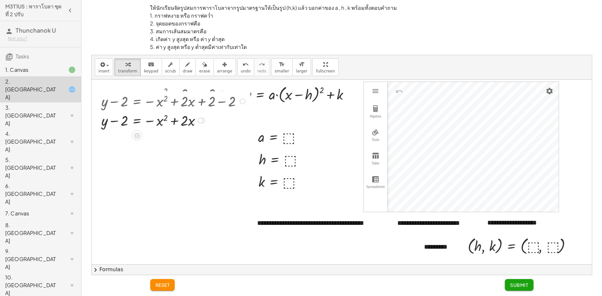
drag, startPoint x: 204, startPoint y: 113, endPoint x: 202, endPoint y: 124, distance: 10.9
click at [137, 120] on div "y = − x 2 + · 2 · x + − 2" at bounding box center [137, 120] width 0 height 0
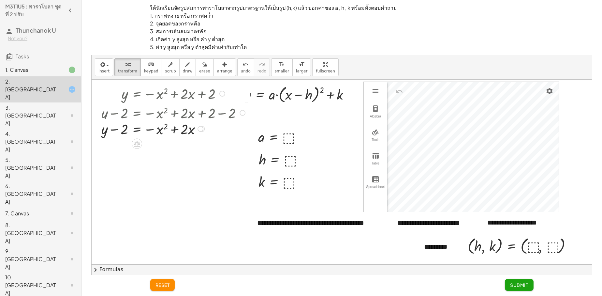
drag, startPoint x: 199, startPoint y: 112, endPoint x: 210, endPoint y: 143, distance: 32.6
click at [210, 143] on div "**********" at bounding box center [342, 209] width 500 height 259
click at [199, 130] on div at bounding box center [200, 132] width 6 height 6
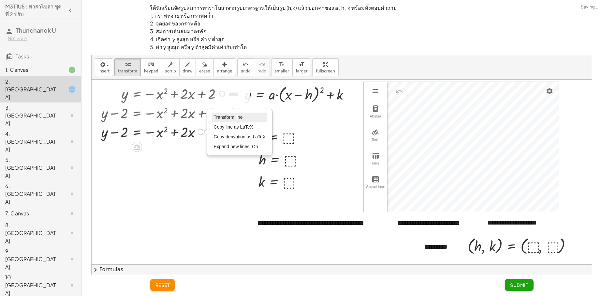
click at [227, 112] on li "Transform line" at bounding box center [239, 117] width 55 height 10
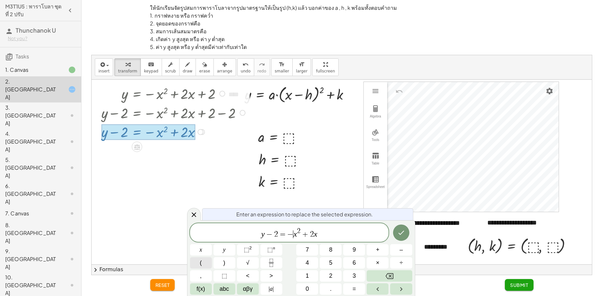
click at [204, 258] on button "(" at bounding box center [201, 262] width 22 height 11
click at [406, 232] on button "Done" at bounding box center [401, 232] width 16 height 16
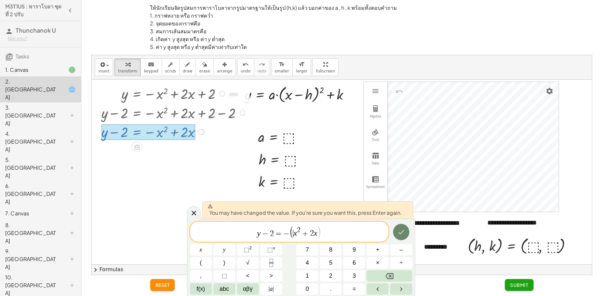
click at [399, 233] on icon "Done" at bounding box center [401, 232] width 8 height 8
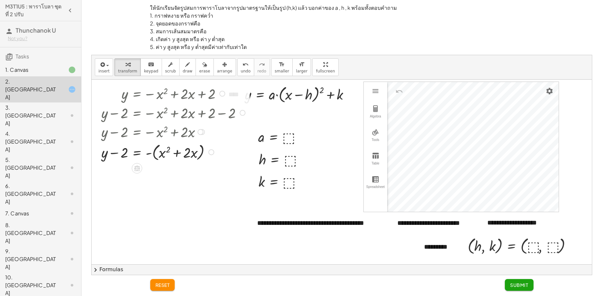
click at [209, 153] on div at bounding box center [211, 152] width 6 height 6
click at [235, 138] on span "Transform line" at bounding box center [239, 137] width 29 height 5
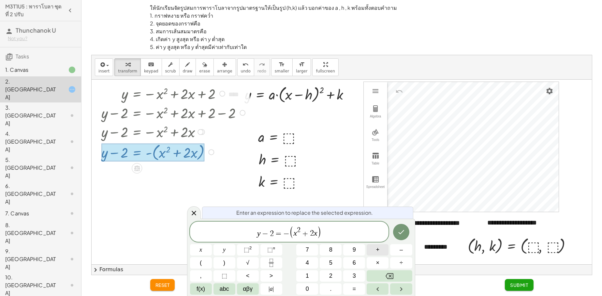
click at [374, 248] on button "+" at bounding box center [378, 249] width 22 height 11
click at [255, 250] on button "⬚ 2" at bounding box center [248, 249] width 22 height 11
click at [312, 278] on button "1" at bounding box center [307, 275] width 22 height 11
click at [405, 277] on button "Backspace" at bounding box center [389, 275] width 45 height 11
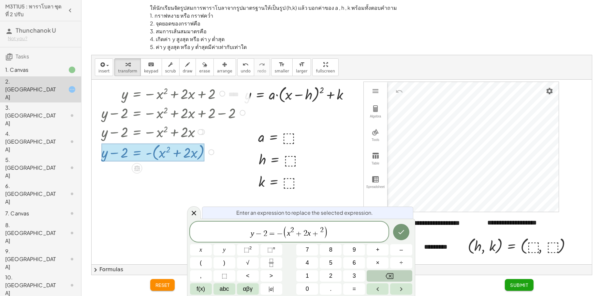
click at [390, 278] on icon "Backspace" at bounding box center [389, 276] width 8 height 6
click at [311, 273] on button "1" at bounding box center [307, 275] width 22 height 11
click at [409, 273] on button "Backspace" at bounding box center [389, 275] width 45 height 11
click at [315, 276] on button "1" at bounding box center [307, 275] width 22 height 11
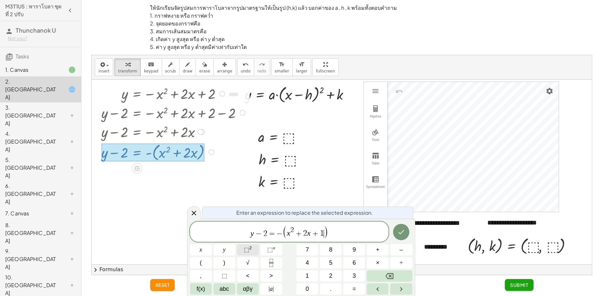
click at [251, 248] on sup "2" at bounding box center [250, 247] width 3 height 5
click at [266, 233] on span "=" at bounding box center [269, 233] width 9 height 8
click at [398, 251] on button "–" at bounding box center [401, 249] width 22 height 11
click at [309, 276] on span "1" at bounding box center [307, 275] width 3 height 9
click at [252, 249] on button "⬚ 2" at bounding box center [248, 249] width 22 height 11
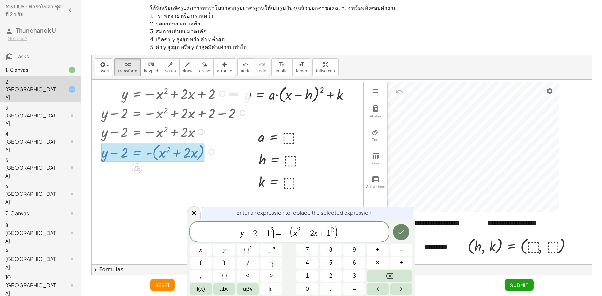
click at [401, 231] on icon "Done" at bounding box center [401, 231] width 6 height 4
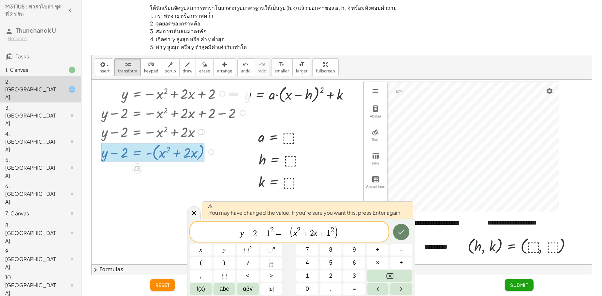
click at [400, 232] on icon "Done" at bounding box center [401, 232] width 8 height 8
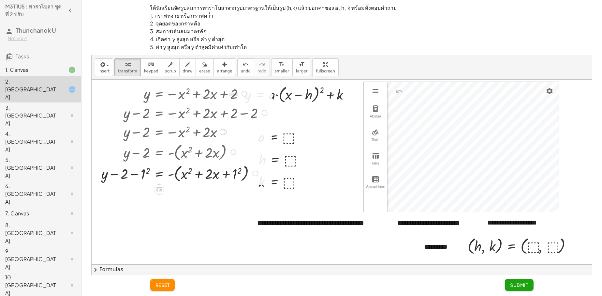
drag, startPoint x: 132, startPoint y: 172, endPoint x: 138, endPoint y: 169, distance: 5.8
click at [133, 172] on div at bounding box center [185, 172] width 174 height 21
click at [146, 172] on div at bounding box center [185, 172] width 174 height 21
click at [146, 170] on div at bounding box center [188, 172] width 170 height 21
click at [241, 71] on span "undo" at bounding box center [246, 71] width 10 height 5
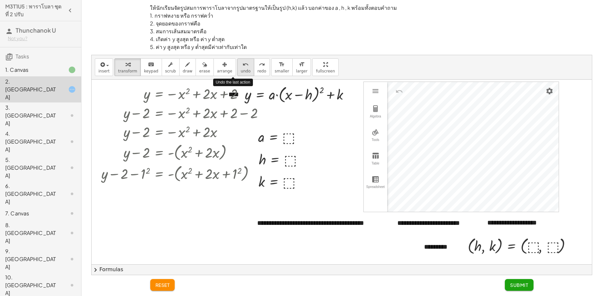
click at [241, 71] on span "undo" at bounding box center [246, 71] width 10 height 5
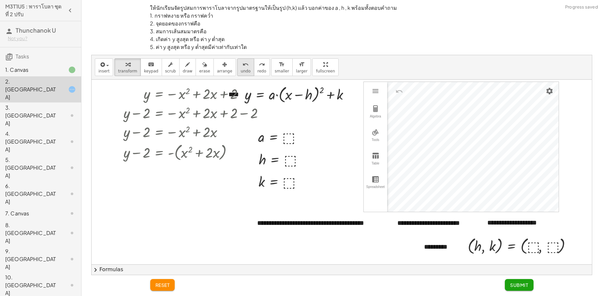
click at [241, 71] on span "undo" at bounding box center [246, 71] width 10 height 5
click at [159, 152] on div "+ y − 2 = - ( + x 2 + · 2 · x )" at bounding box center [159, 152] width 0 height 0
click at [234, 152] on div "Transform line Copy line as LaTeX Copy derivation as LaTeX Expand new lines: On" at bounding box center [233, 152] width 6 height 6
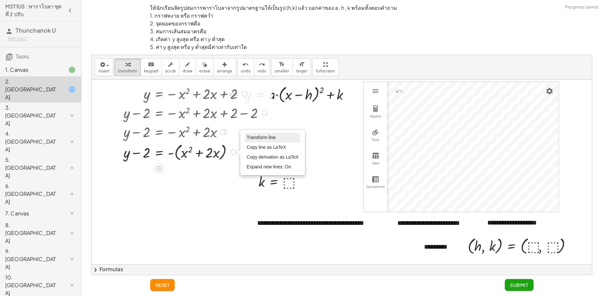
click at [254, 135] on span "Transform line" at bounding box center [261, 137] width 29 height 5
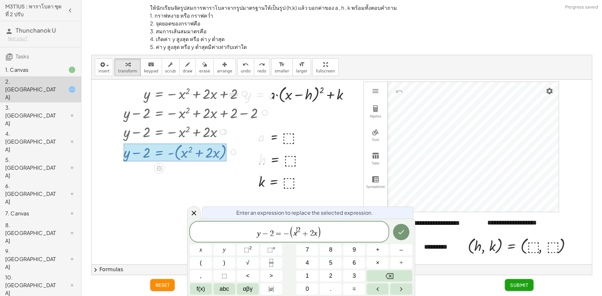
drag, startPoint x: 298, startPoint y: 233, endPoint x: 305, endPoint y: 236, distance: 6.7
click at [308, 231] on span "+" at bounding box center [304, 233] width 9 height 8
click at [316, 237] on span "x 2 + ​ 2 x" at bounding box center [305, 231] width 24 height 10
click at [405, 251] on button "–" at bounding box center [401, 249] width 22 height 11
click at [316, 278] on button "1" at bounding box center [307, 275] width 22 height 11
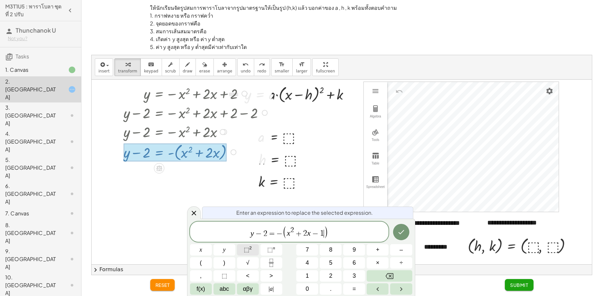
click at [254, 252] on button "⬚ 2" at bounding box center [248, 249] width 22 height 11
click at [262, 233] on span "2" at bounding box center [263, 233] width 4 height 8
click at [264, 233] on span "2" at bounding box center [263, 233] width 4 height 8
click at [403, 254] on button "–" at bounding box center [401, 249] width 22 height 11
click at [310, 273] on button "1" at bounding box center [307, 275] width 22 height 11
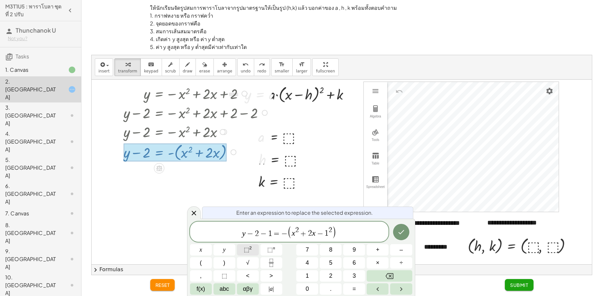
click at [255, 248] on button "⬚ 2" at bounding box center [248, 249] width 22 height 11
click at [401, 232] on icon "Done" at bounding box center [401, 232] width 8 height 8
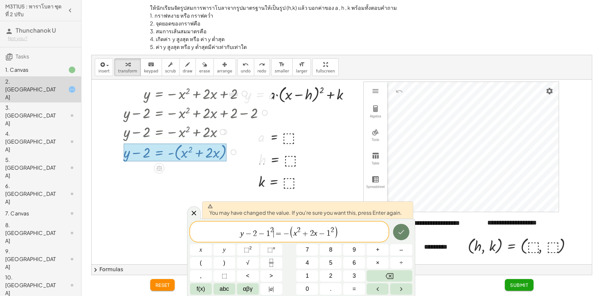
click at [401, 232] on icon "Done" at bounding box center [401, 232] width 8 height 8
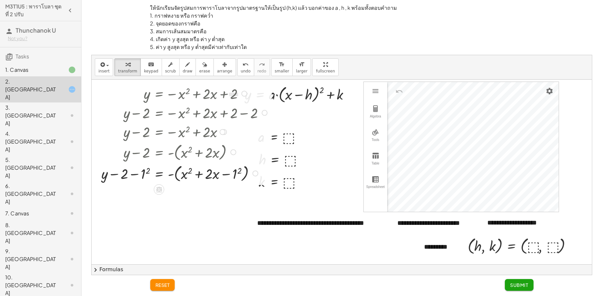
click at [135, 174] on div at bounding box center [185, 172] width 174 height 21
click at [145, 176] on div at bounding box center [185, 172] width 174 height 21
click at [147, 169] on div at bounding box center [188, 172] width 170 height 21
click at [239, 168] on div at bounding box center [196, 172] width 152 height 21
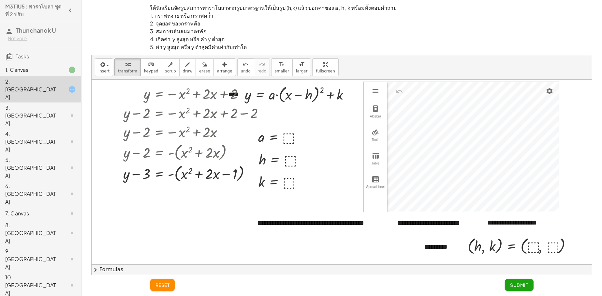
click at [110, 265] on button "chevron_right Formulas" at bounding box center [342, 269] width 500 height 10
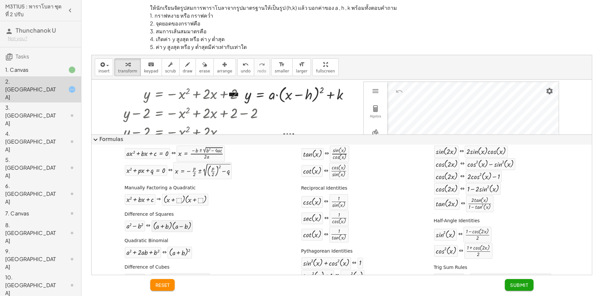
scroll to position [33, 0]
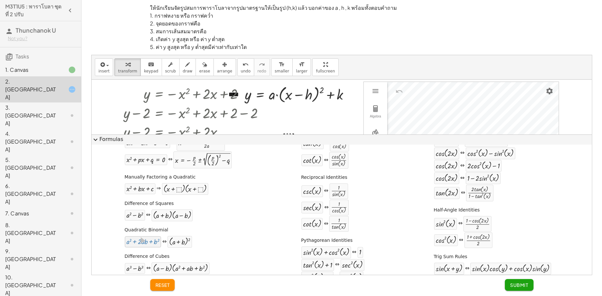
drag, startPoint x: 151, startPoint y: 246, endPoint x: 139, endPoint y: 237, distance: 14.2
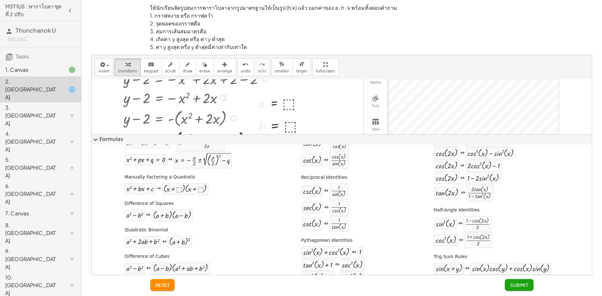
scroll to position [65, 0]
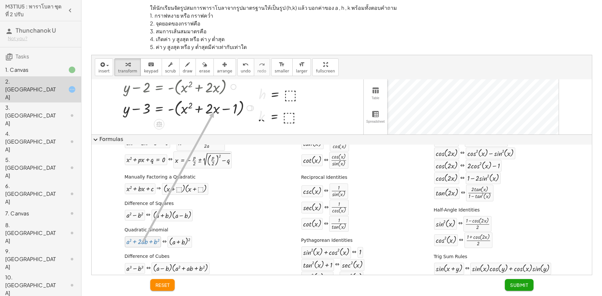
drag, startPoint x: 151, startPoint y: 244, endPoint x: 212, endPoint y: 112, distance: 145.5
click at [224, 113] on div at bounding box center [196, 107] width 152 height 21
click at [195, 109] on div at bounding box center [196, 107] width 152 height 21
click at [188, 105] on div at bounding box center [196, 107] width 152 height 21
drag, startPoint x: 150, startPoint y: 235, endPoint x: 221, endPoint y: 107, distance: 146.8
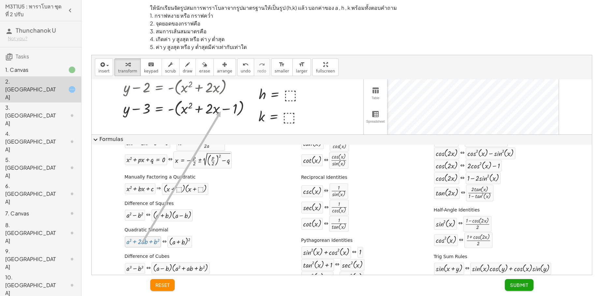
drag, startPoint x: 155, startPoint y: 242, endPoint x: 205, endPoint y: 123, distance: 129.0
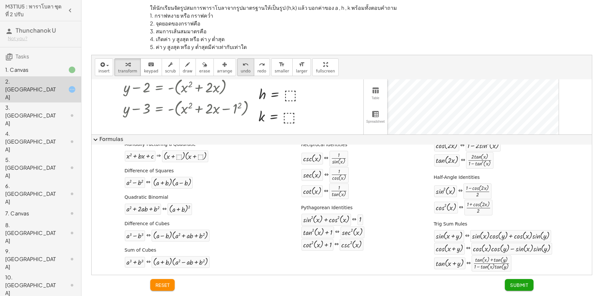
click at [242, 65] on icon "undo" at bounding box center [245, 65] width 6 height 8
drag, startPoint x: 152, startPoint y: 210, endPoint x: 203, endPoint y: 108, distance: 114.1
click at [214, 132] on div at bounding box center [342, 143] width 500 height 259
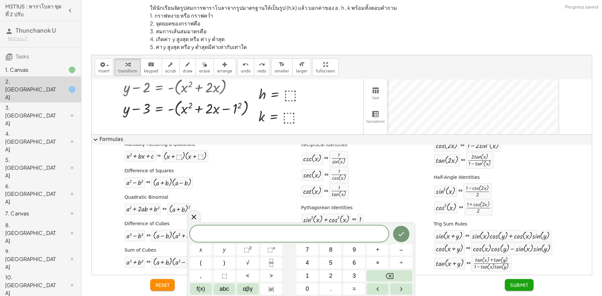
click at [311, 92] on div at bounding box center [342, 143] width 500 height 259
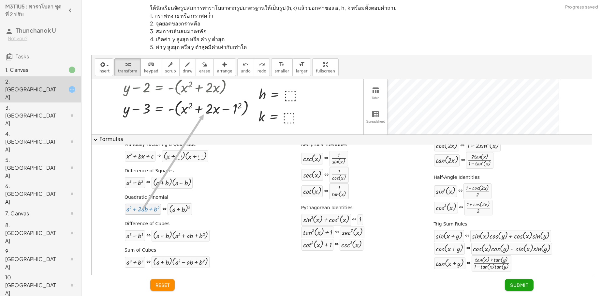
drag, startPoint x: 156, startPoint y: 192, endPoint x: 202, endPoint y: 114, distance: 90.3
click at [219, 112] on div at bounding box center [198, 107] width 157 height 21
click at [237, 106] on div at bounding box center [198, 107] width 157 height 21
drag, startPoint x: 142, startPoint y: 212, endPoint x: 207, endPoint y: 105, distance: 125.0
drag, startPoint x: 180, startPoint y: 212, endPoint x: 201, endPoint y: 109, distance: 105.4
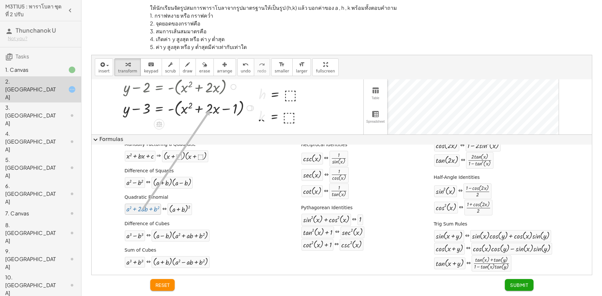
drag, startPoint x: 140, startPoint y: 210, endPoint x: 230, endPoint y: 103, distance: 140.4
click at [241, 73] on span "undo" at bounding box center [246, 71] width 10 height 5
click at [340, 105] on div at bounding box center [342, 143] width 500 height 259
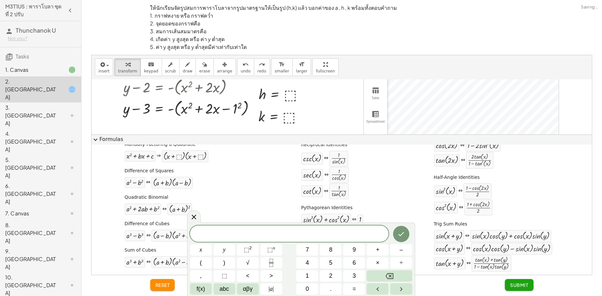
click at [333, 103] on div at bounding box center [342, 143] width 500 height 259
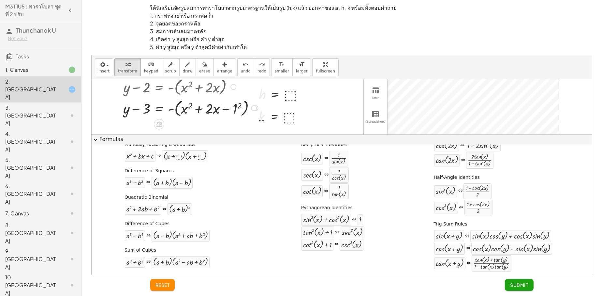
click at [239, 107] on div at bounding box center [198, 107] width 157 height 21
drag, startPoint x: 144, startPoint y: 210, endPoint x: 187, endPoint y: 113, distance: 106.5
drag, startPoint x: 247, startPoint y: 109, endPoint x: 243, endPoint y: 170, distance: 61.7
click at [237, 179] on div "insert select one: Math Expression Function Text Youtube Video Graphing Geometr…" at bounding box center [342, 164] width 500 height 219
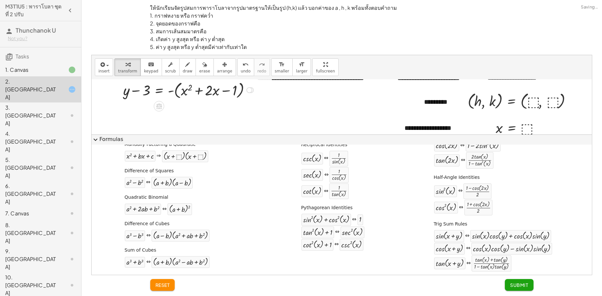
scroll to position [130, 0]
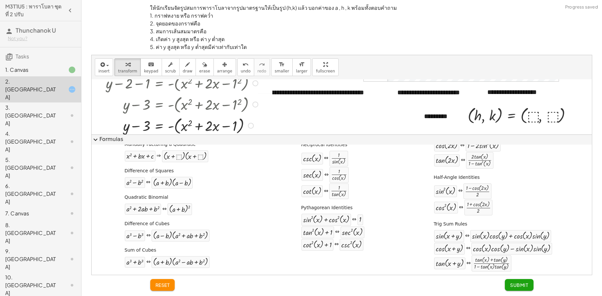
drag, startPoint x: 251, startPoint y: 105, endPoint x: 245, endPoint y: 155, distance: 50.5
click at [245, 155] on div "insert select one: Math Expression Function Text Youtube Video Graphing Geometr…" at bounding box center [342, 164] width 500 height 219
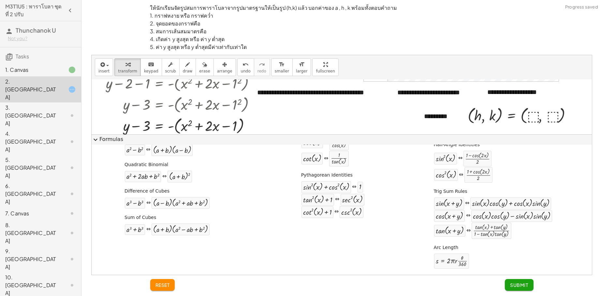
scroll to position [65, 0]
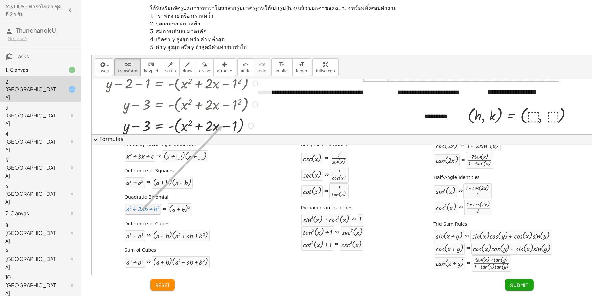
drag, startPoint x: 145, startPoint y: 210, endPoint x: 221, endPoint y: 125, distance: 114.0
click at [221, 125] on div "insert select one: Math Expression Function Text Youtube Video Graphing Geometr…" at bounding box center [342, 164] width 500 height 219
click at [331, 117] on div at bounding box center [342, 78] width 500 height 259
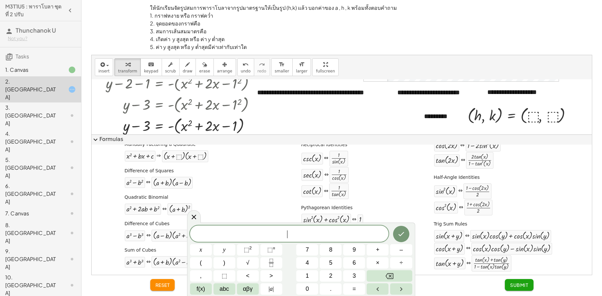
click at [331, 117] on div at bounding box center [342, 78] width 500 height 259
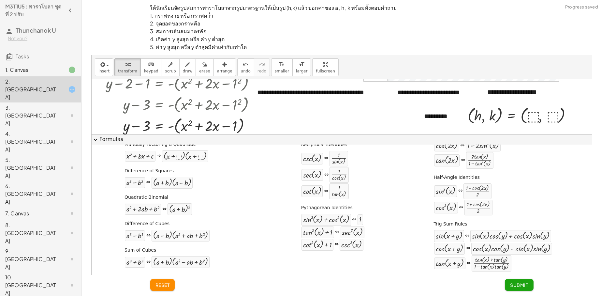
click at [112, 140] on button "expand_more Formulas" at bounding box center [342, 139] width 500 height 10
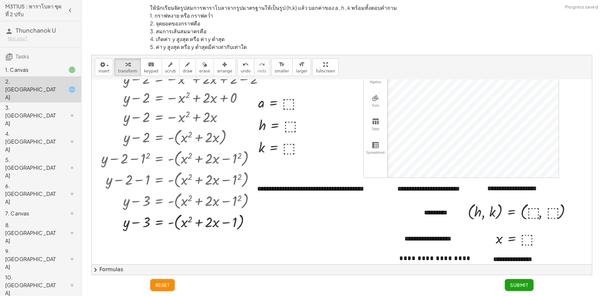
scroll to position [9, 0]
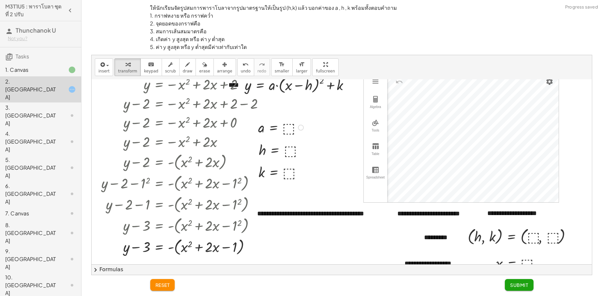
click at [285, 126] on div at bounding box center [282, 127] width 54 height 19
click at [288, 150] on div at bounding box center [282, 149] width 55 height 19
click at [285, 172] on div at bounding box center [282, 171] width 54 height 19
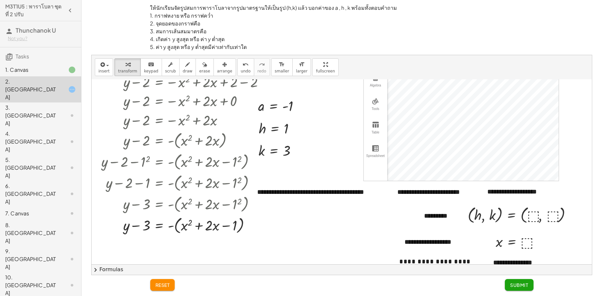
scroll to position [42, 0]
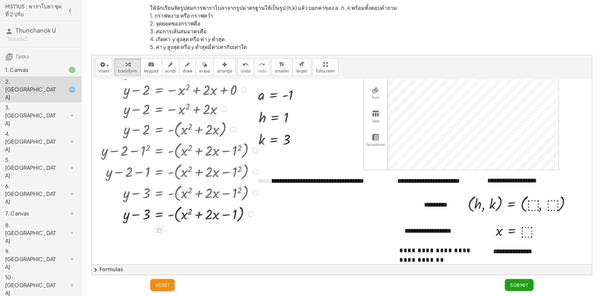
click at [168, 212] on div at bounding box center [185, 213] width 174 height 21
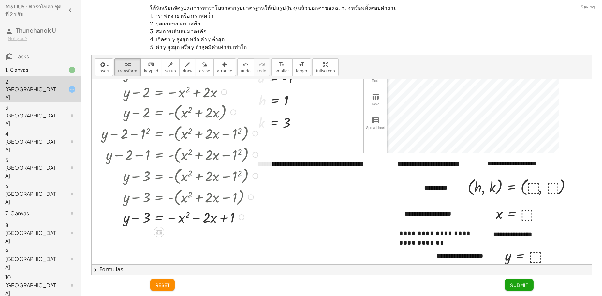
scroll to position [75, 0]
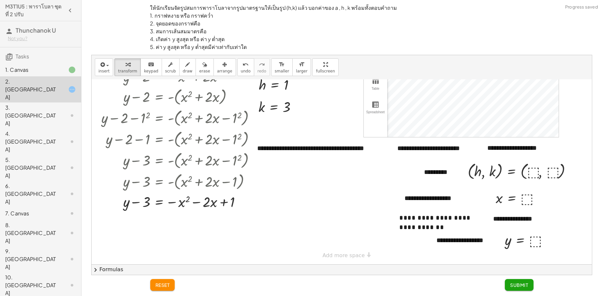
click at [109, 270] on button "chevron_right Formulas" at bounding box center [342, 269] width 500 height 10
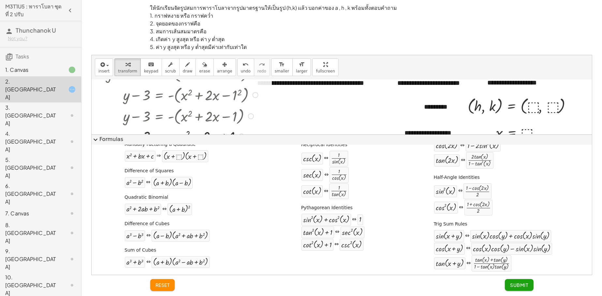
scroll to position [172, 0]
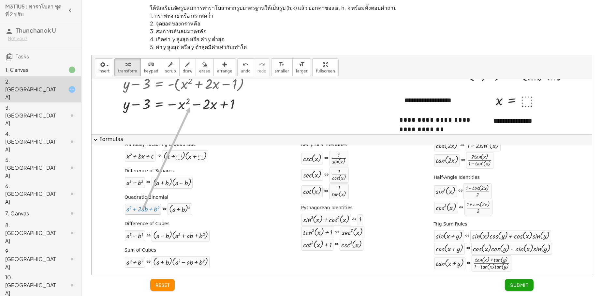
drag, startPoint x: 154, startPoint y: 214, endPoint x: 189, endPoint y: 107, distance: 112.3
click at [242, 63] on icon "undo" at bounding box center [245, 65] width 6 height 8
click at [247, 117] on div at bounding box center [342, 36] width 500 height 259
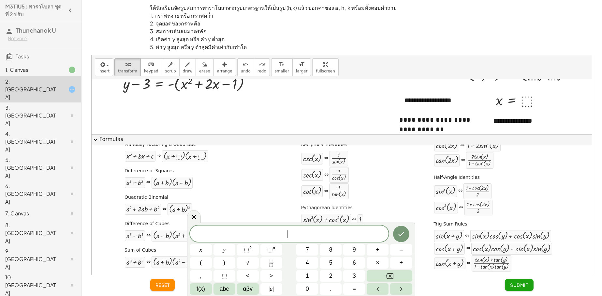
click at [246, 119] on div at bounding box center [342, 36] width 500 height 259
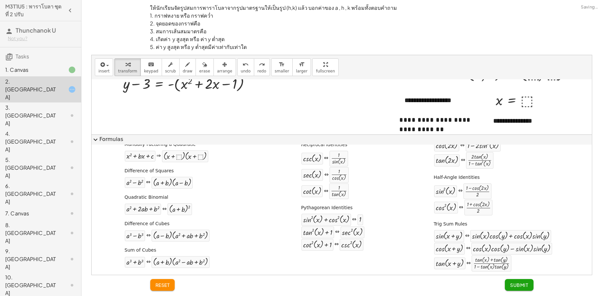
click at [113, 136] on button "expand_more Formulas" at bounding box center [342, 139] width 500 height 10
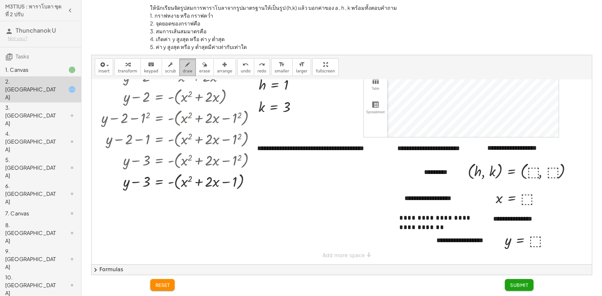
click at [183, 72] on span "draw" at bounding box center [188, 71] width 10 height 5
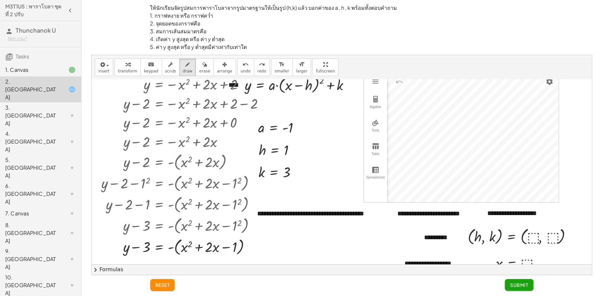
scroll to position [0, 0]
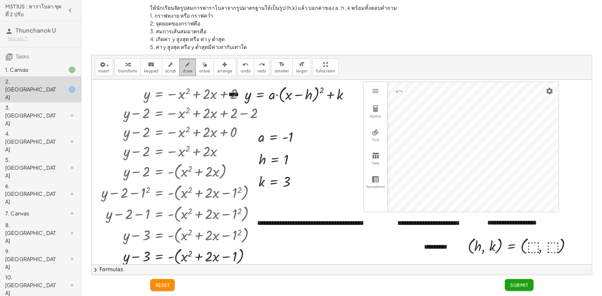
click at [183, 67] on div "button" at bounding box center [188, 64] width 10 height 8
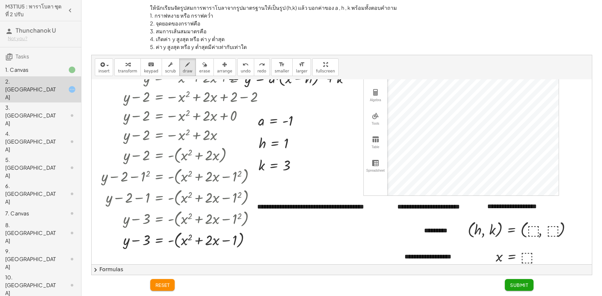
scroll to position [33, 0]
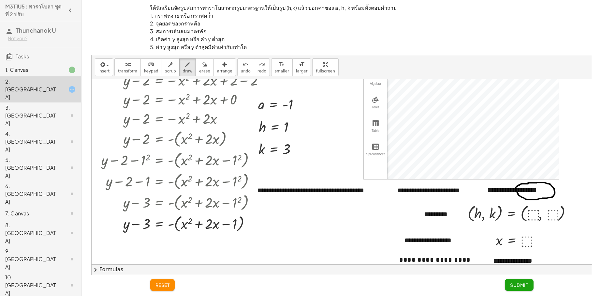
click at [528, 183] on div at bounding box center [342, 176] width 500 height 259
click at [148, 69] on span "keypad" at bounding box center [151, 71] width 14 height 5
click at [231, 228] on div at bounding box center [229, 223] width 18 height 15
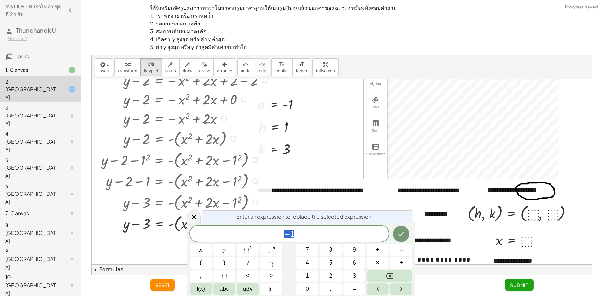
click at [307, 165] on div at bounding box center [342, 176] width 500 height 259
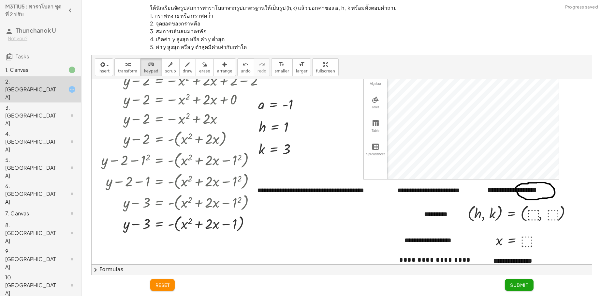
click at [113, 268] on button "chevron_right Formulas" at bounding box center [342, 269] width 500 height 10
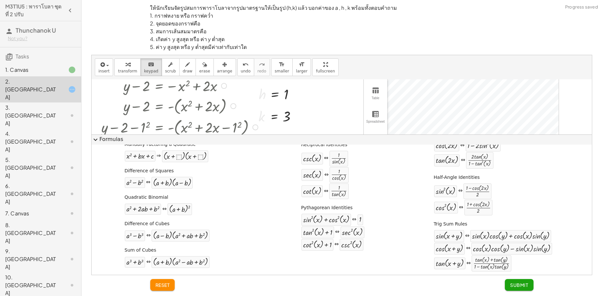
scroll to position [98, 0]
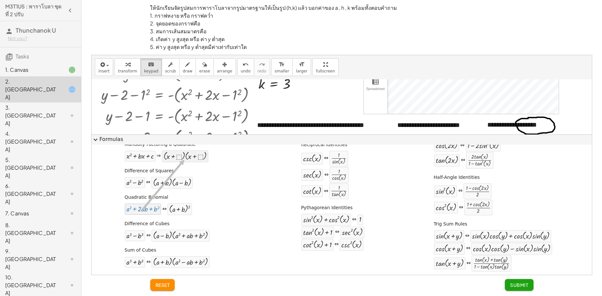
drag, startPoint x: 144, startPoint y: 211, endPoint x: 183, endPoint y: 159, distance: 65.0
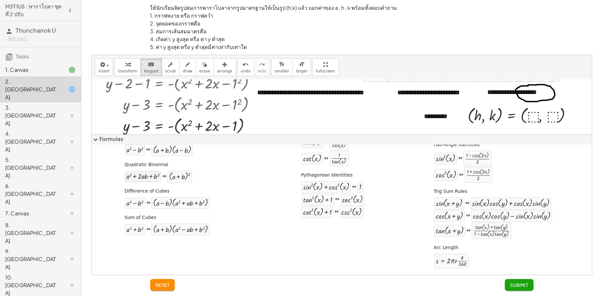
scroll to position [65, 0]
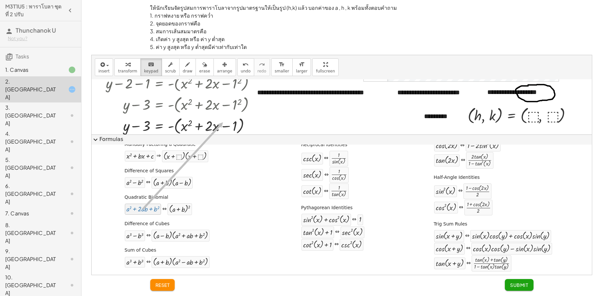
drag, startPoint x: 150, startPoint y: 204, endPoint x: 222, endPoint y: 122, distance: 109.2
click at [222, 122] on div "insert select one: Math Expression Function Text Youtube Video Graphing Geometr…" at bounding box center [342, 164] width 500 height 219
drag, startPoint x: 148, startPoint y: 207, endPoint x: 203, endPoint y: 127, distance: 97.0
click at [295, 125] on div at bounding box center [342, 78] width 500 height 259
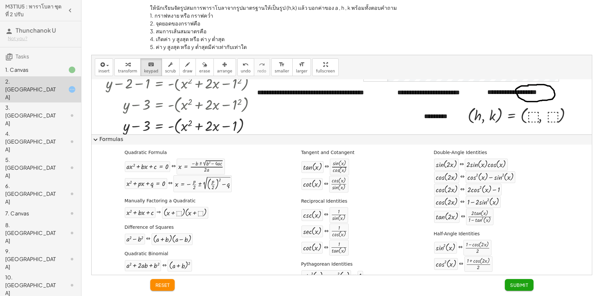
scroll to position [0, 0]
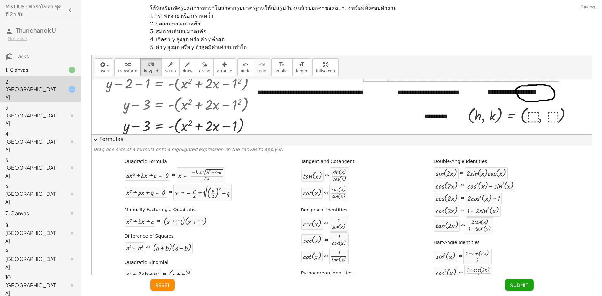
click at [114, 142] on button "expand_more Formulas" at bounding box center [342, 139] width 500 height 10
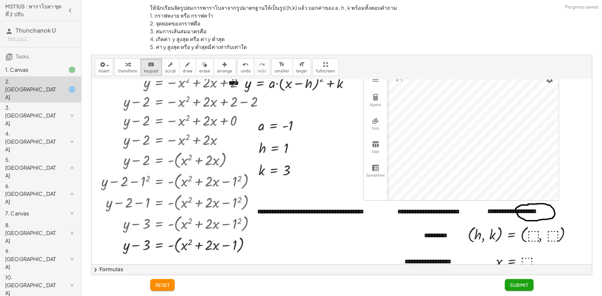
scroll to position [9, 0]
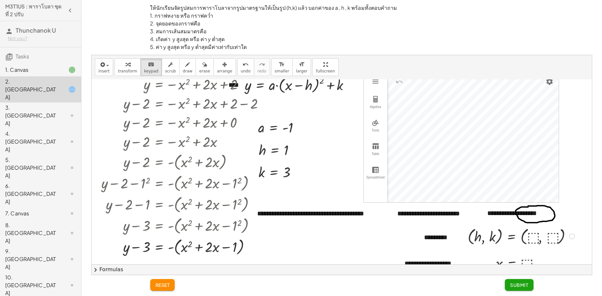
click at [534, 235] on div at bounding box center [521, 235] width 115 height 21
click at [530, 237] on div at bounding box center [521, 235] width 115 height 21
click at [530, 236] on div at bounding box center [521, 235] width 115 height 21
click at [129, 65] on div "button" at bounding box center [127, 64] width 19 height 8
click at [529, 233] on div at bounding box center [521, 235] width 115 height 21
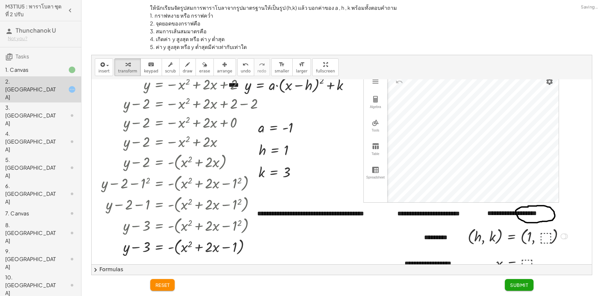
click at [545, 236] on div at bounding box center [518, 235] width 109 height 21
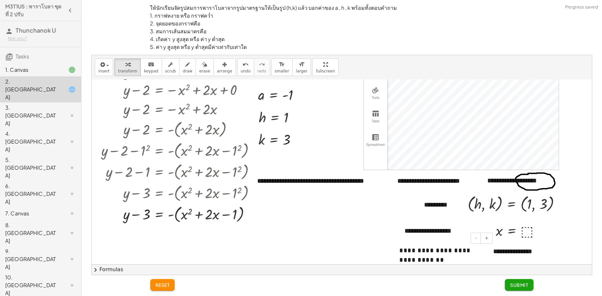
scroll to position [75, 0]
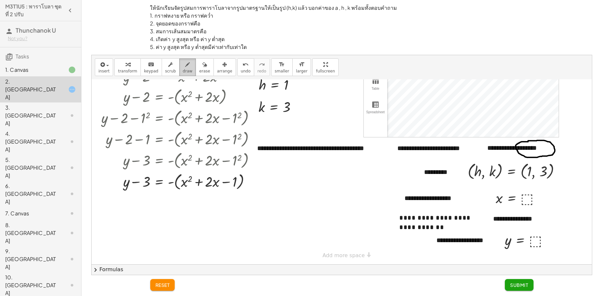
click at [183, 69] on span "draw" at bounding box center [188, 71] width 10 height 5
drag, startPoint x: 502, startPoint y: 212, endPoint x: 497, endPoint y: 210, distance: 5.4
click at [497, 210] on div at bounding box center [342, 134] width 500 height 259
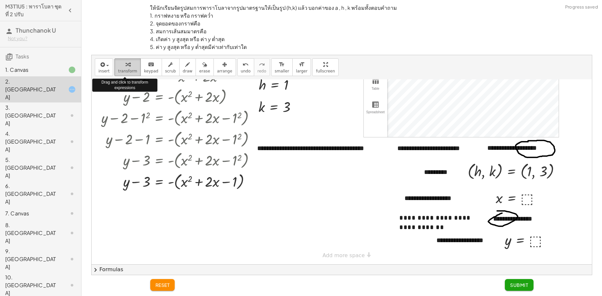
click at [130, 68] on button "transform" at bounding box center [127, 67] width 26 height 18
click at [526, 199] on div at bounding box center [519, 197] width 54 height 19
click at [536, 242] on div at bounding box center [528, 239] width 54 height 19
click at [525, 283] on span "Submit" at bounding box center [519, 285] width 18 height 6
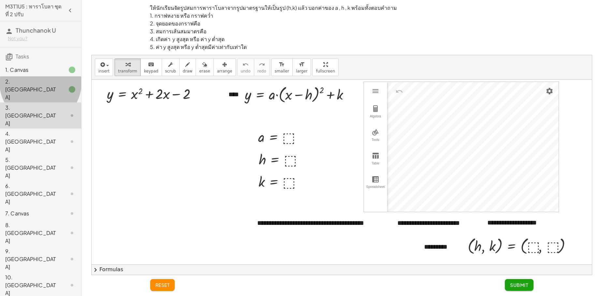
click at [49, 79] on div "2. [GEOGRAPHIC_DATA]" at bounding box center [31, 89] width 52 height 23
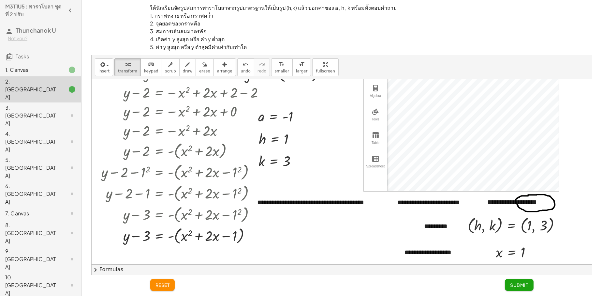
scroll to position [9, 0]
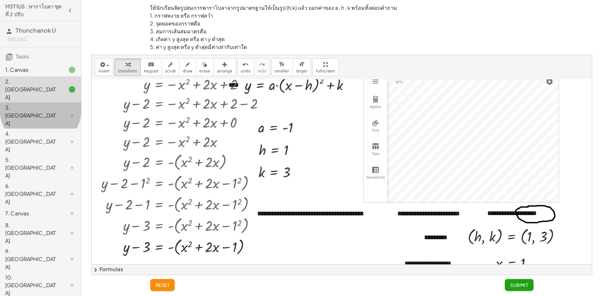
click at [24, 102] on div "3. [GEOGRAPHIC_DATA]" at bounding box center [40, 115] width 81 height 26
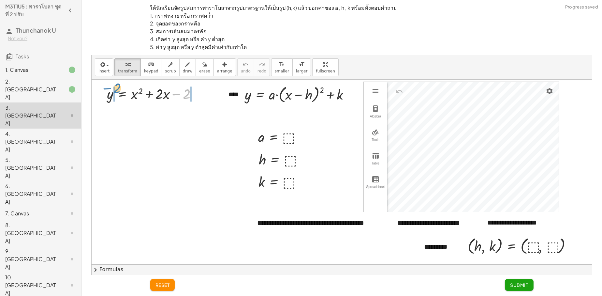
drag, startPoint x: 177, startPoint y: 92, endPoint x: 108, endPoint y: 87, distance: 68.6
click at [108, 87] on div at bounding box center [154, 92] width 101 height 19
click at [114, 94] on div at bounding box center [169, 92] width 142 height 19
click at [211, 93] on div at bounding box center [169, 92] width 142 height 19
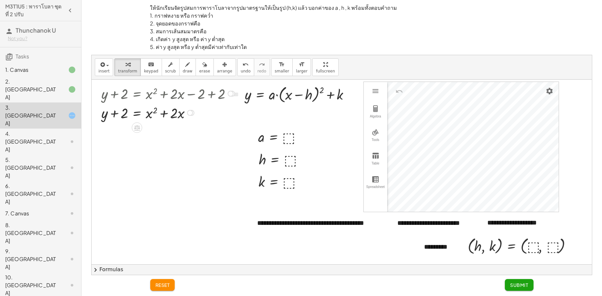
click at [135, 114] on div at bounding box center [169, 112] width 142 height 19
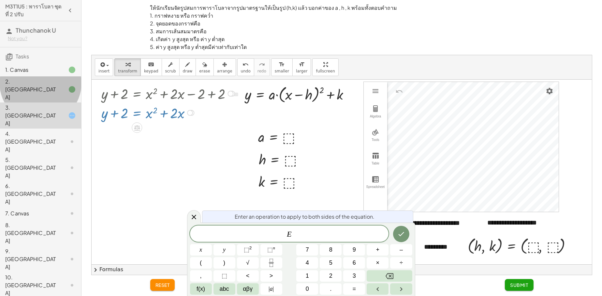
click at [70, 85] on icon at bounding box center [72, 89] width 8 height 8
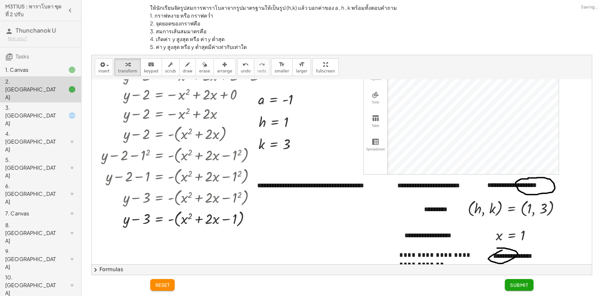
scroll to position [75, 0]
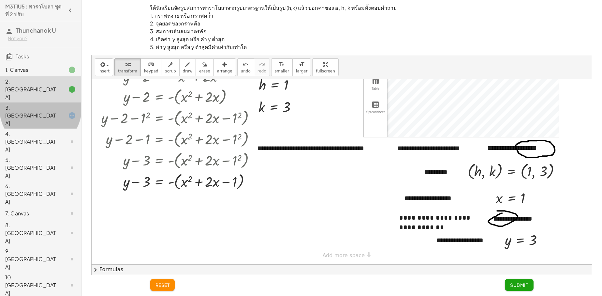
click at [55, 104] on div "3. [GEOGRAPHIC_DATA]" at bounding box center [31, 115] width 52 height 23
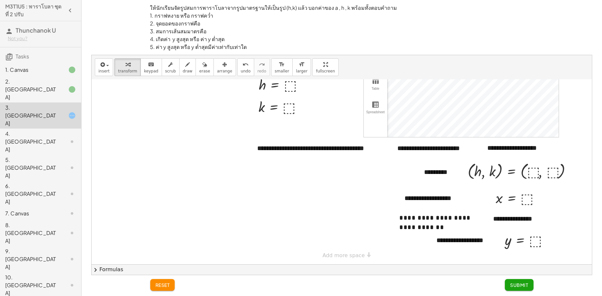
click at [201, 156] on div at bounding box center [342, 134] width 500 height 259
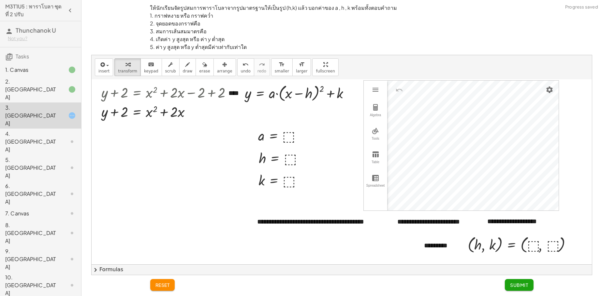
scroll to position [0, 0]
